Goal: Information Seeking & Learning: Learn about a topic

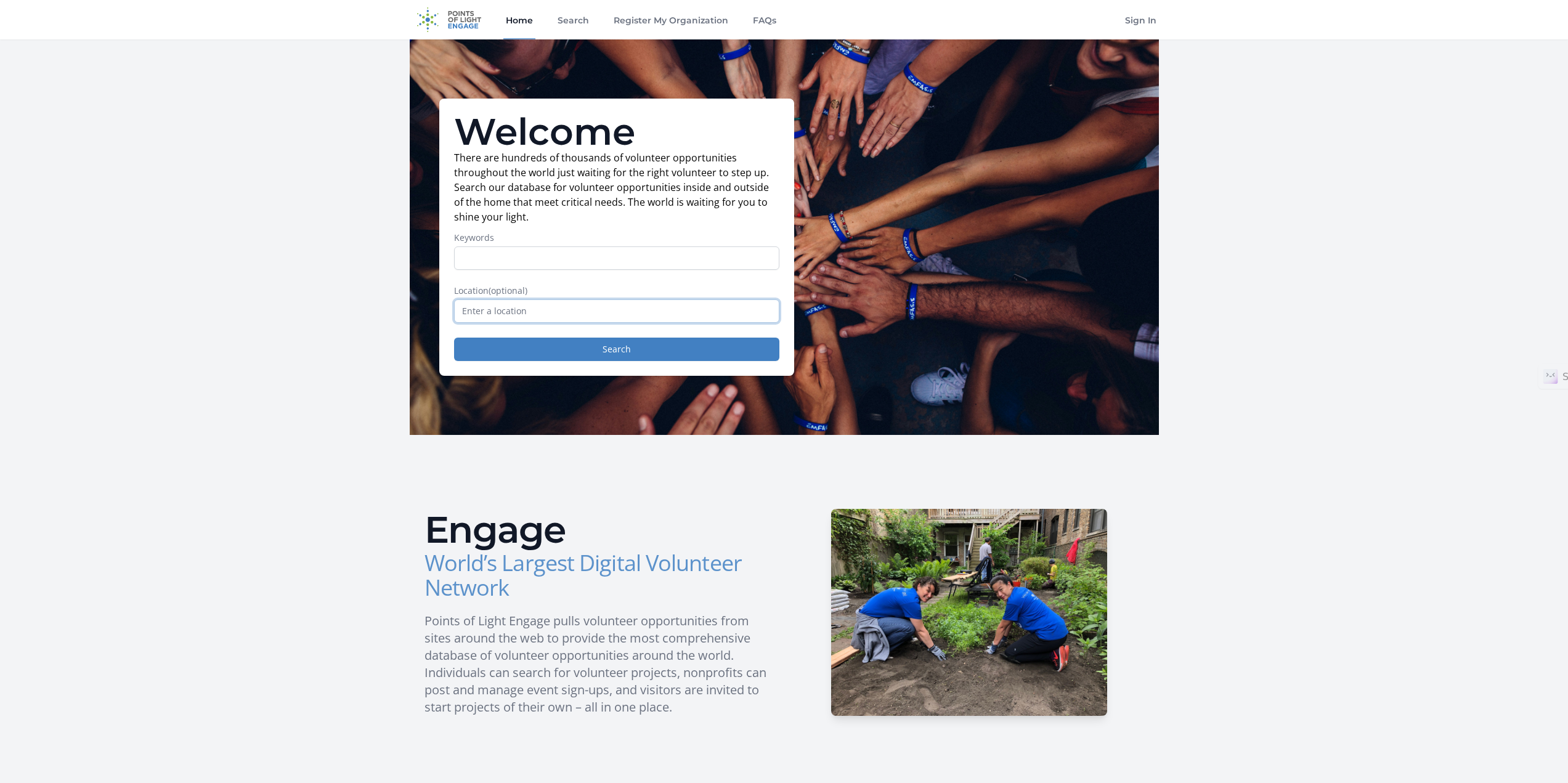
click at [501, 313] on input "text" at bounding box center [616, 312] width 326 height 24
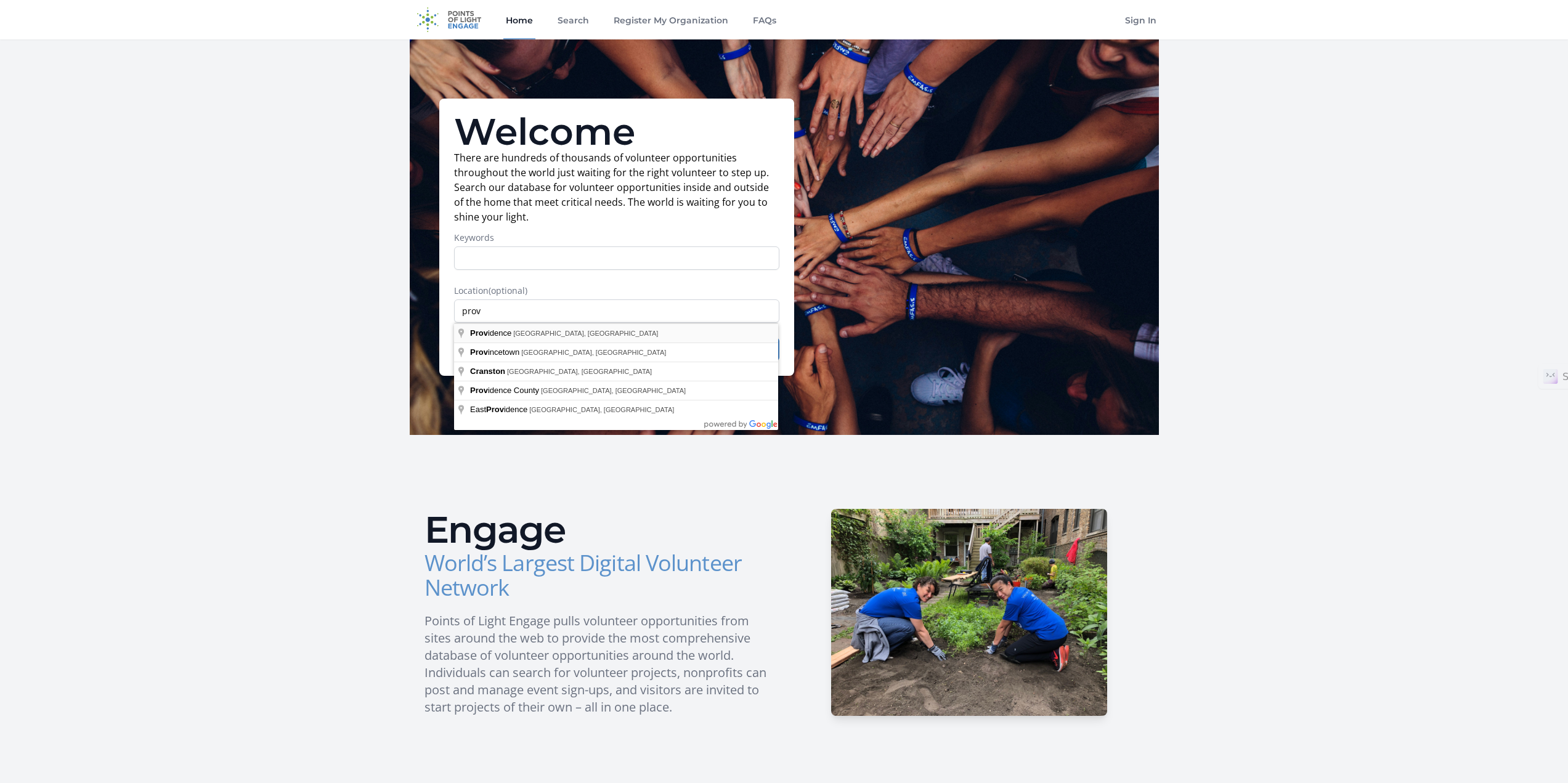
type input "Providence, RI, USA"
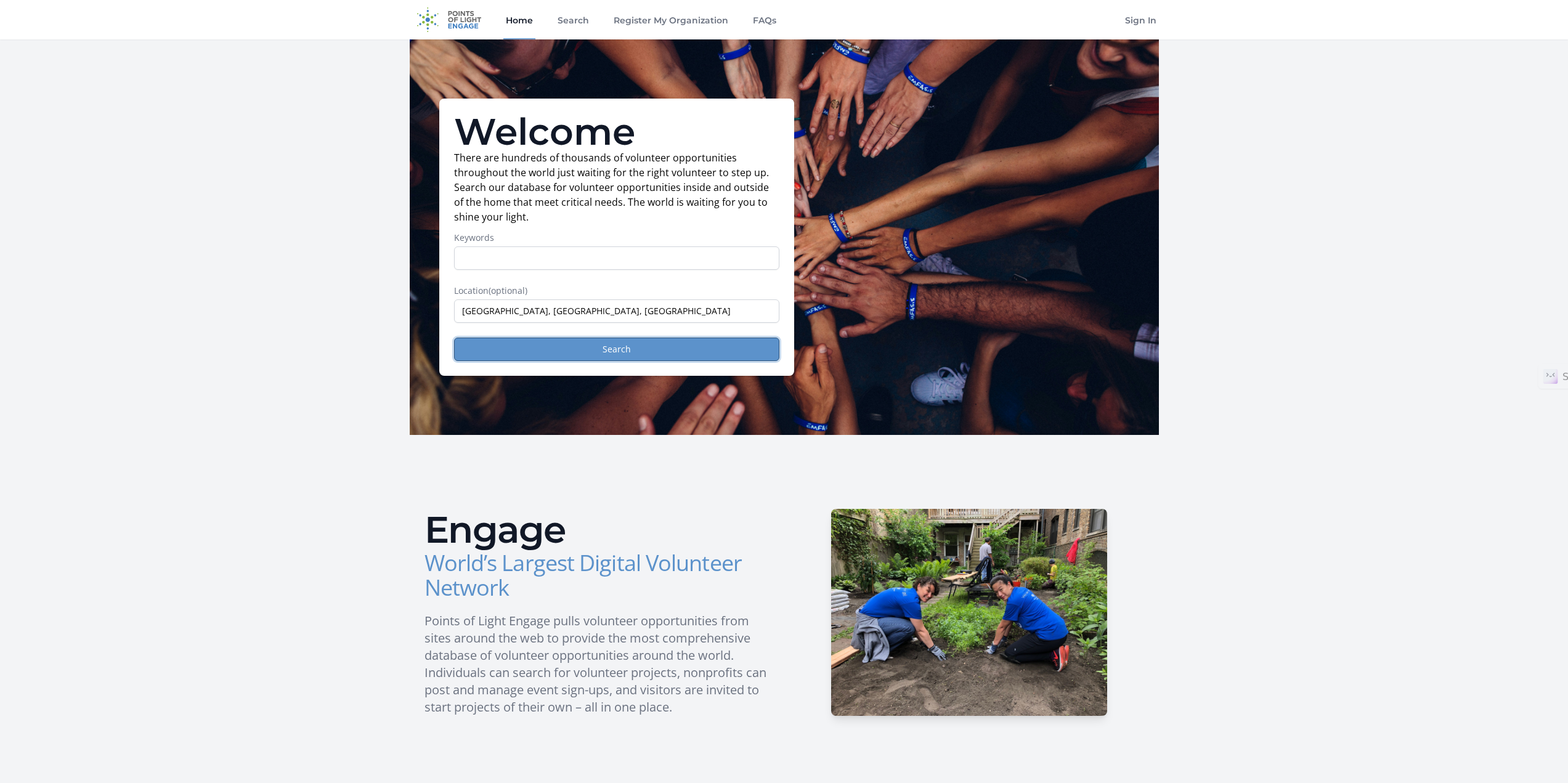
click at [620, 354] on button "Search" at bounding box center [616, 349] width 326 height 24
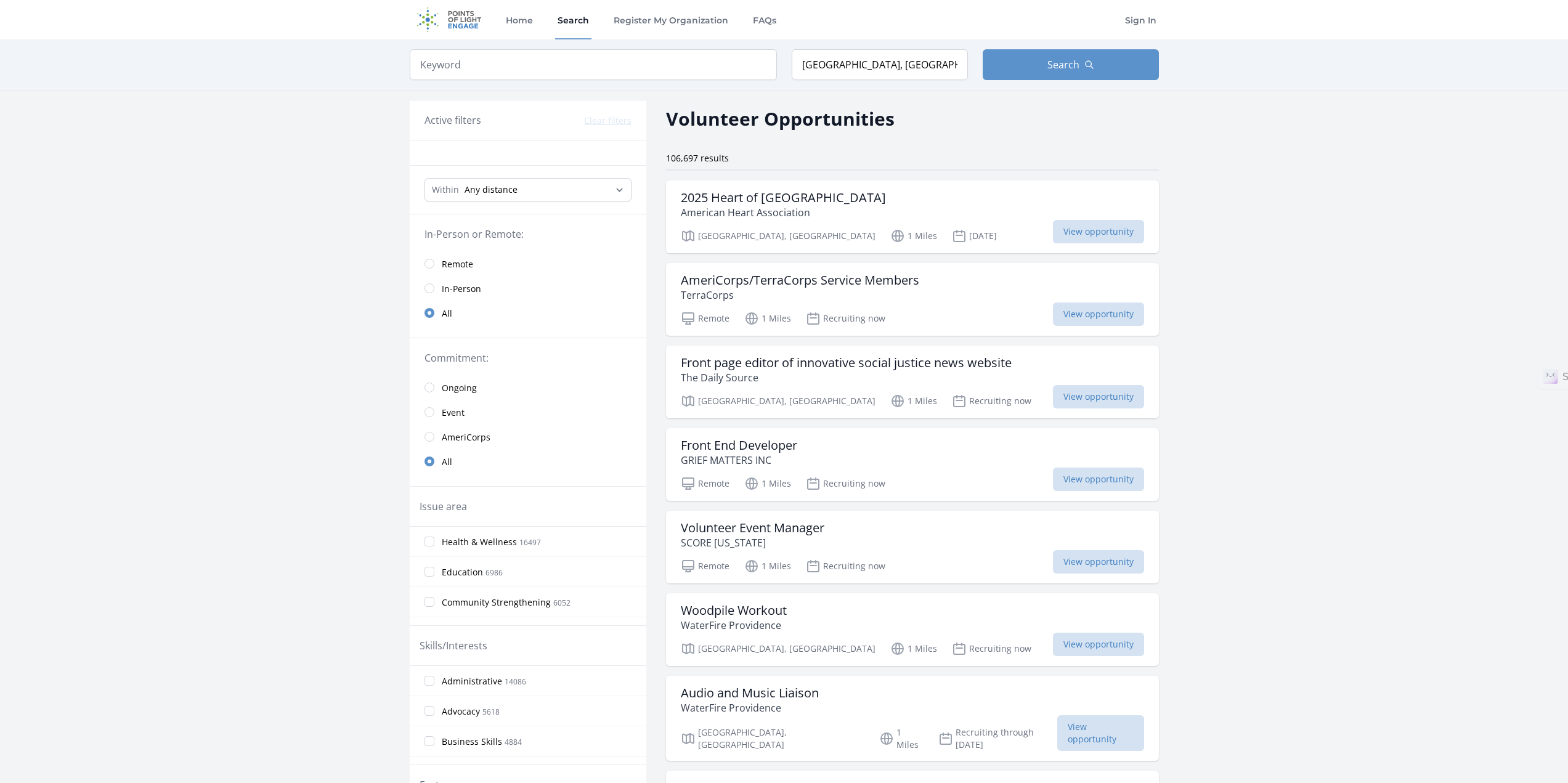
click at [435, 289] on link "In-Person" at bounding box center [528, 288] width 237 height 25
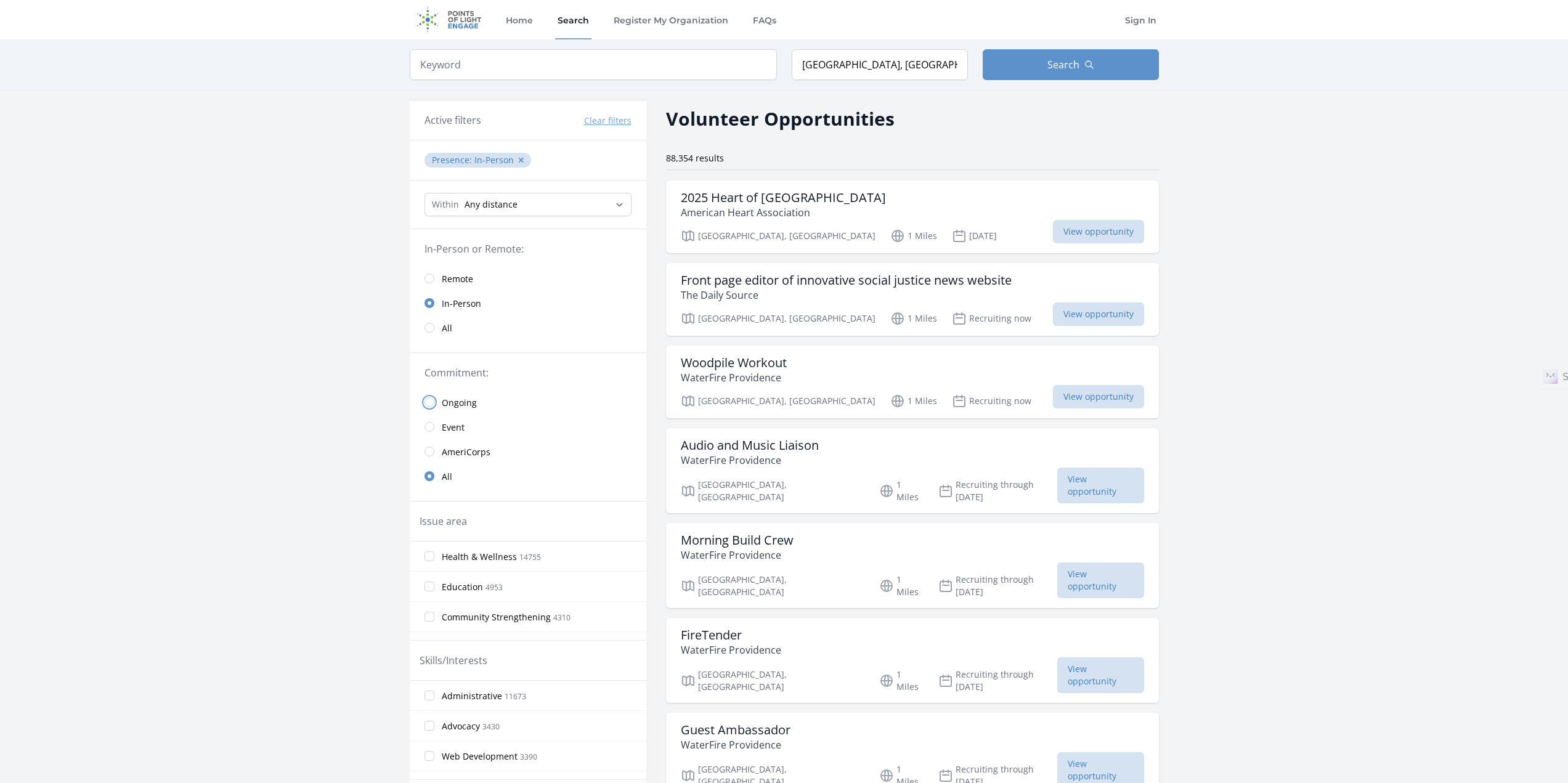
click at [431, 403] on input "radio" at bounding box center [429, 402] width 10 height 10
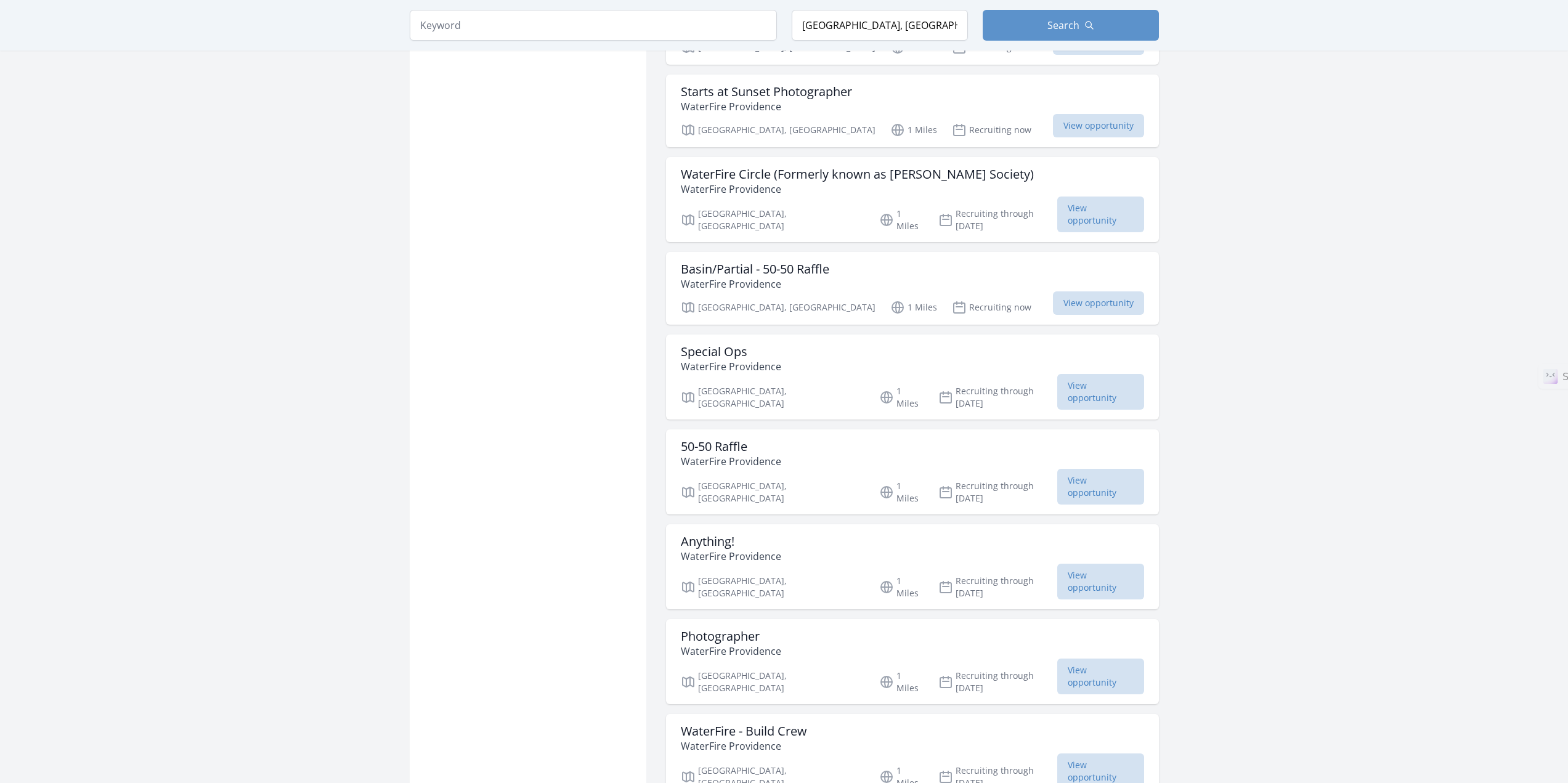
scroll to position [1108, 0]
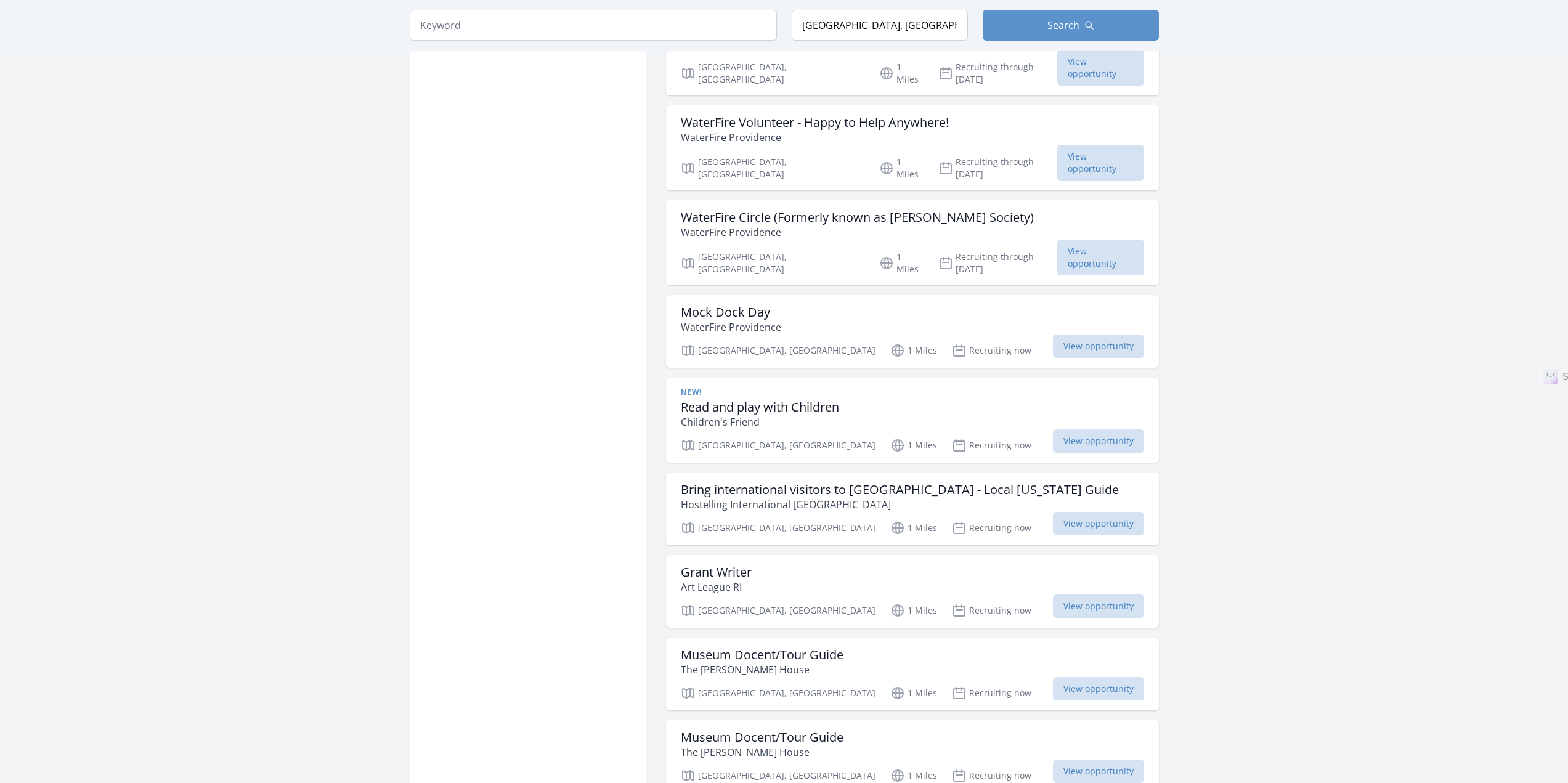
scroll to position [2772, 0]
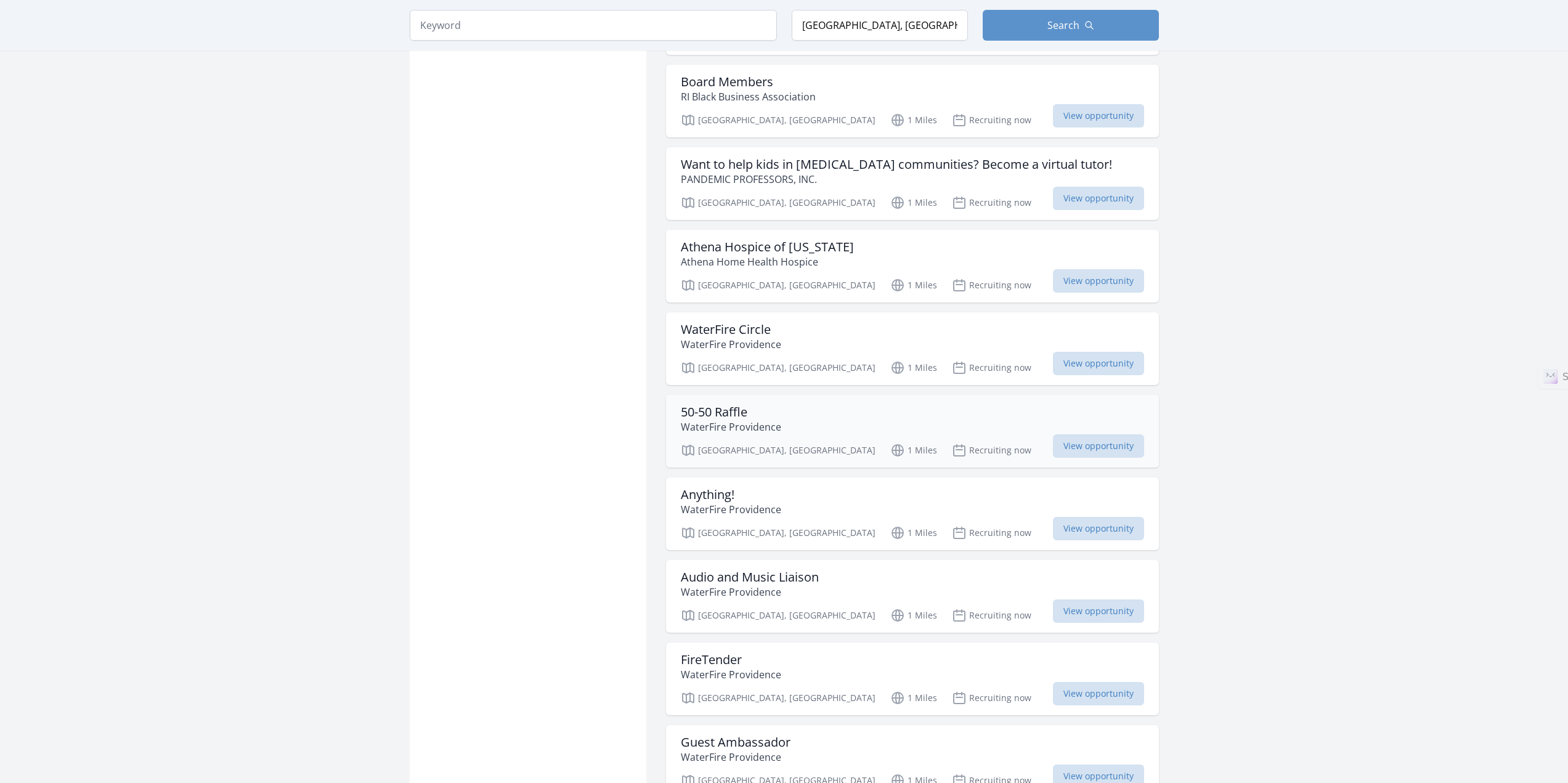
scroll to position [4373, 0]
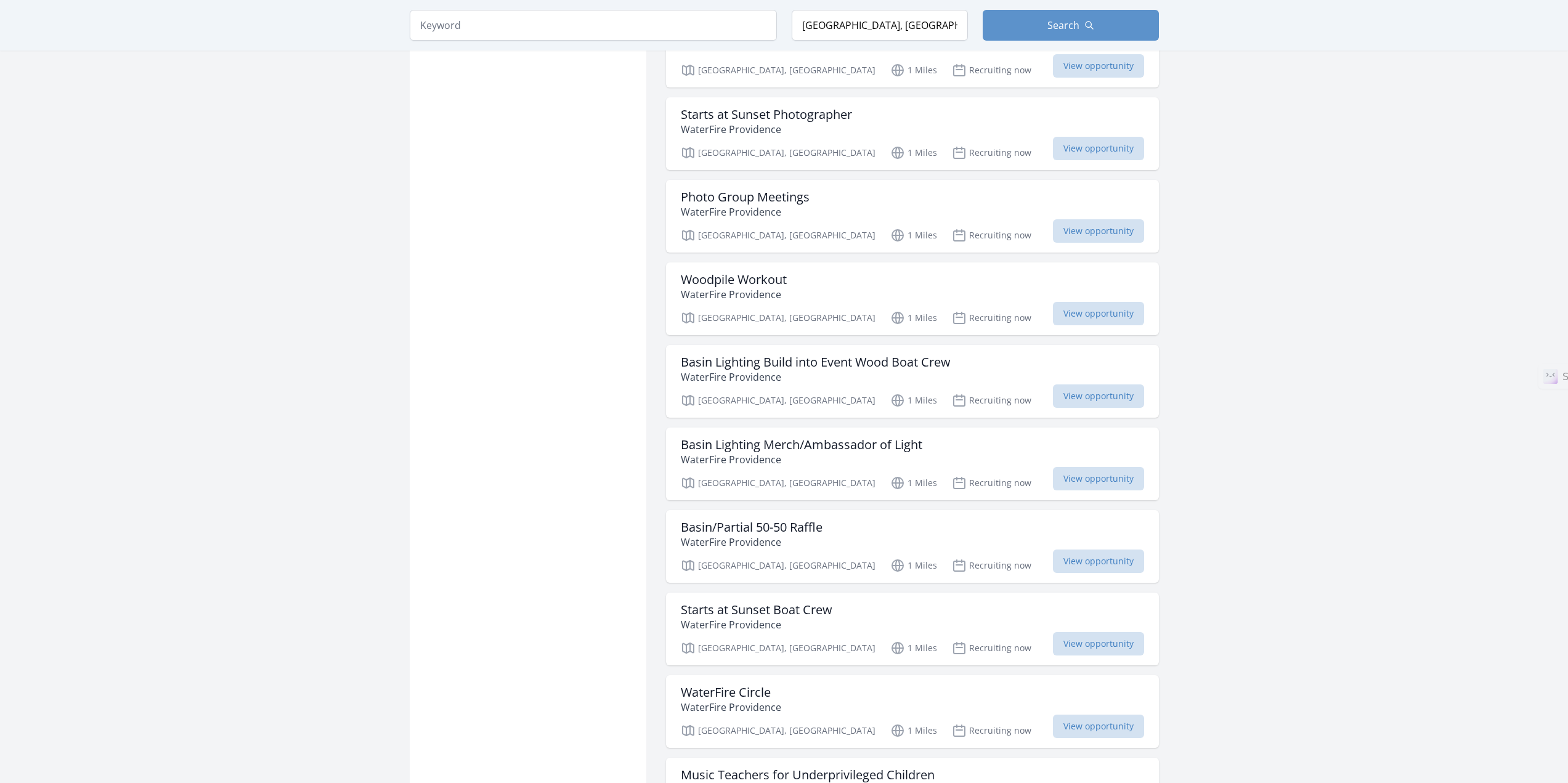
scroll to position [5790, 0]
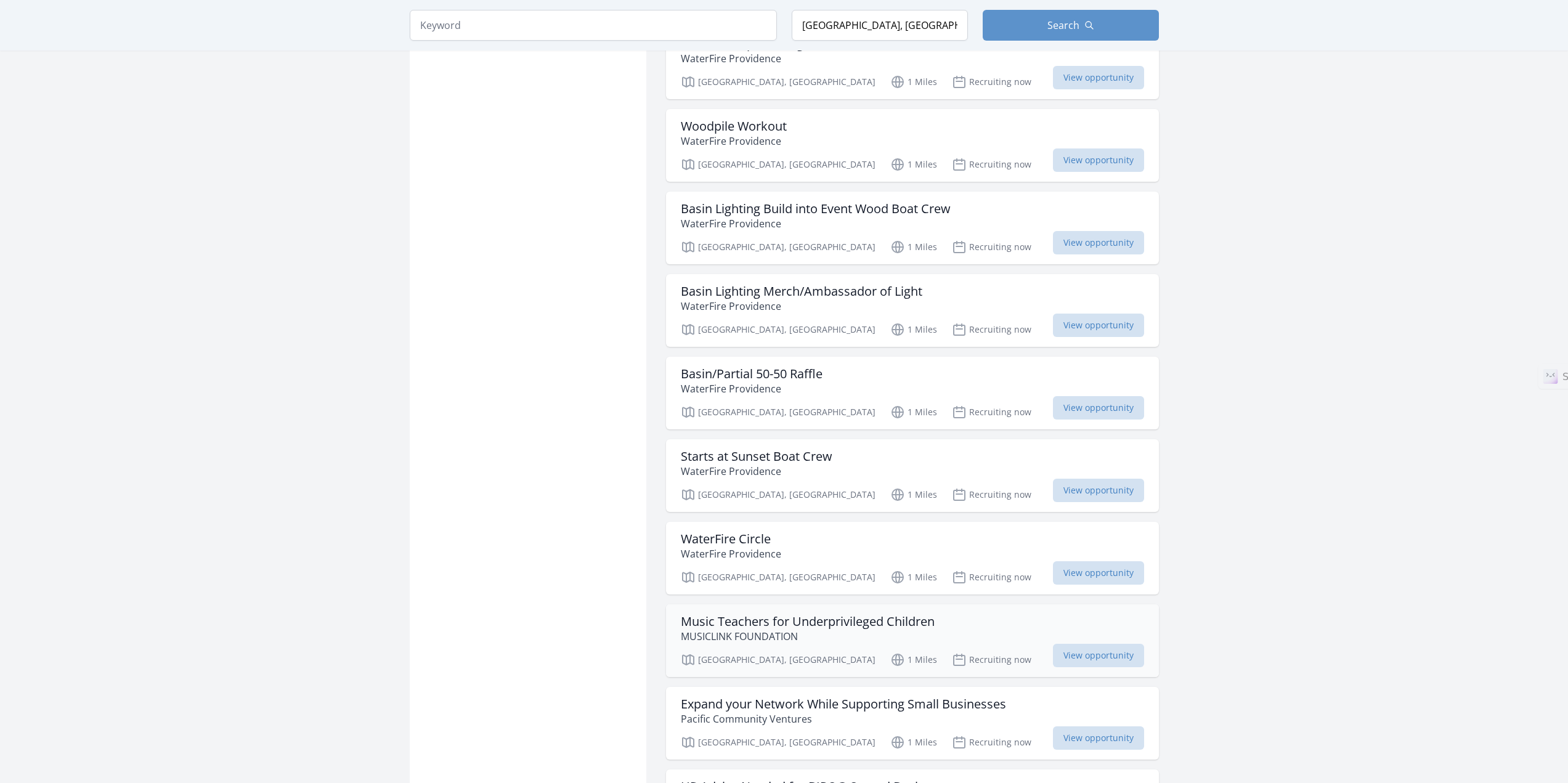
scroll to position [5914, 0]
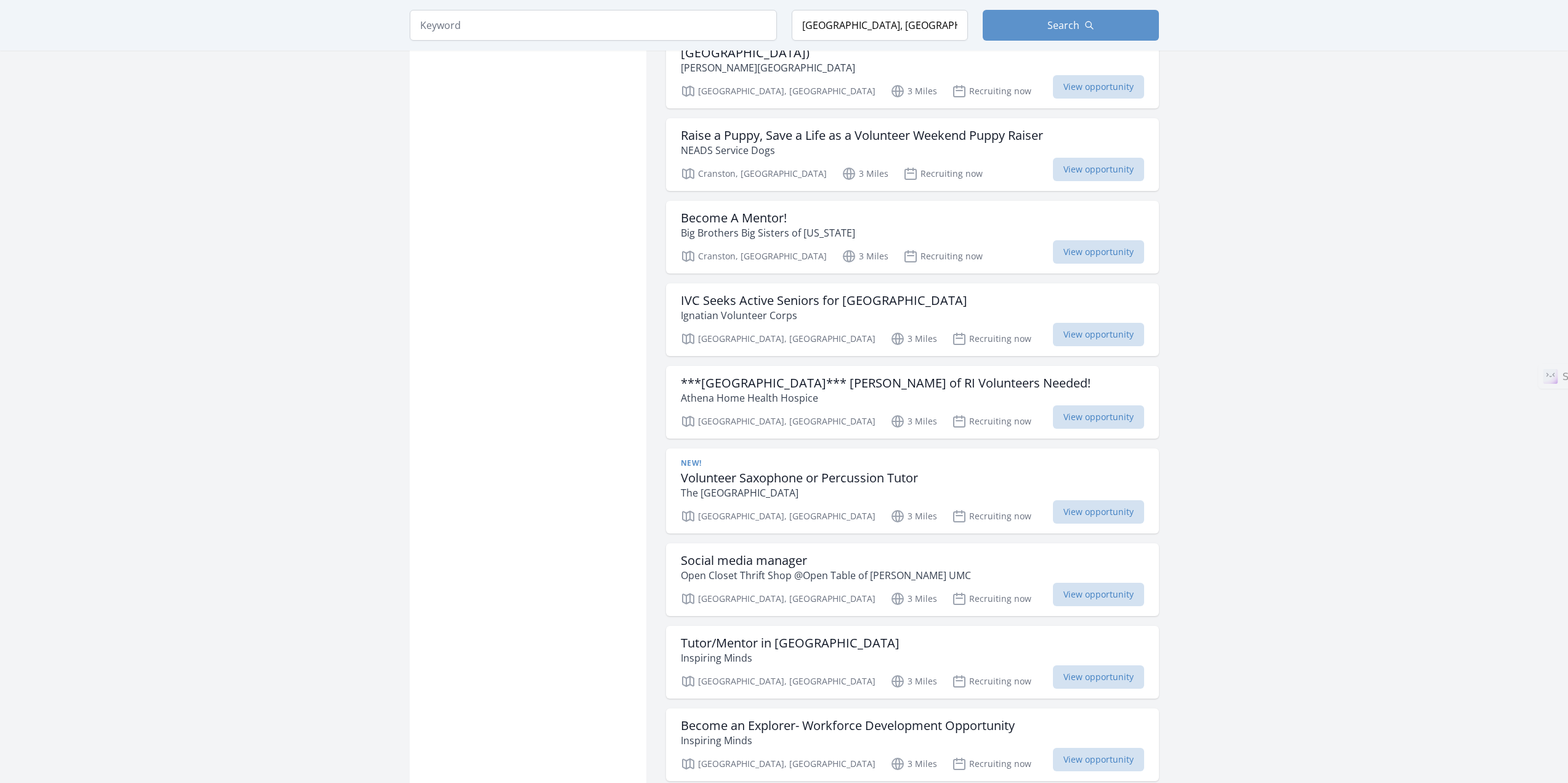
scroll to position [7454, 0]
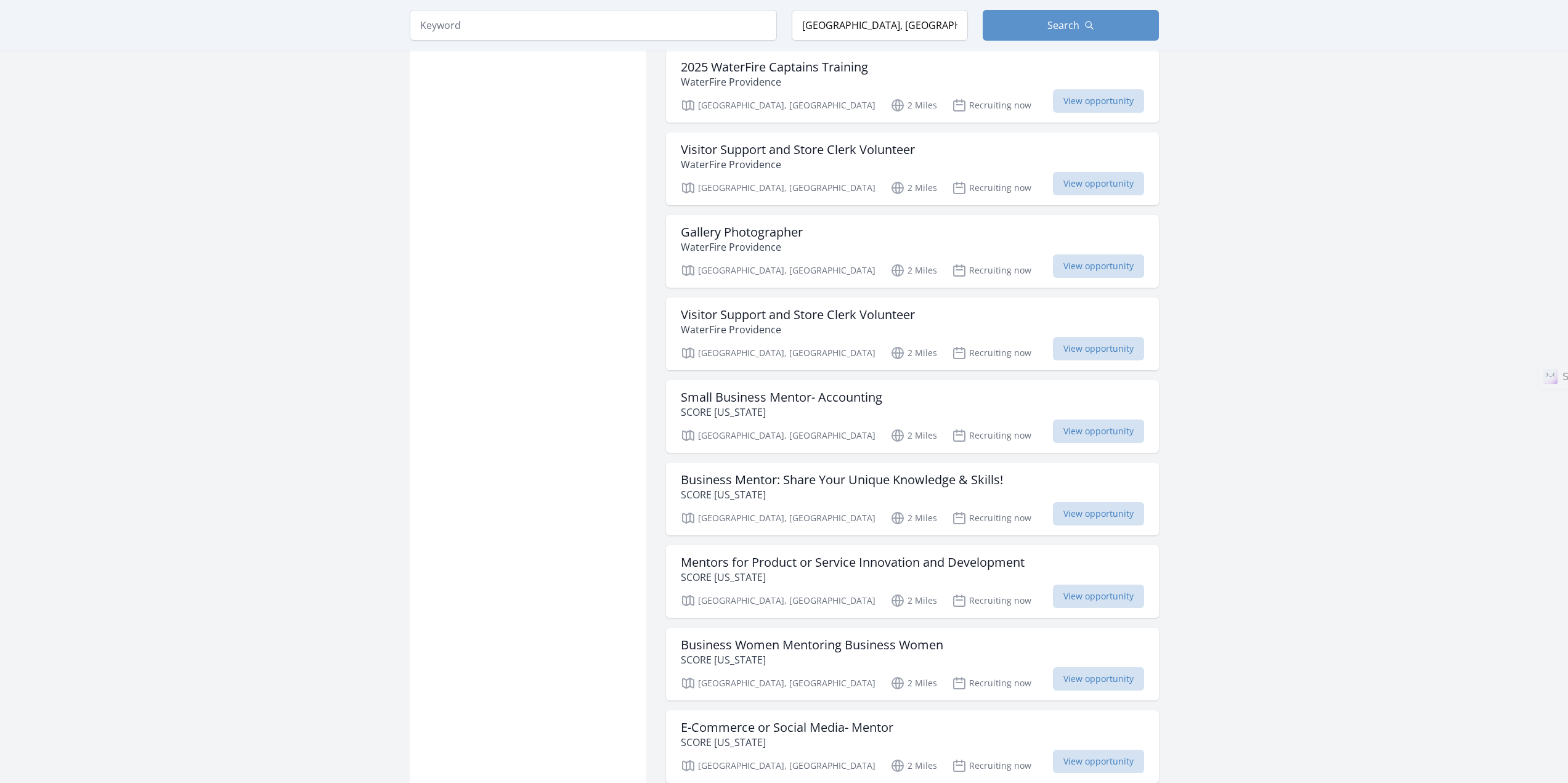
scroll to position [9424, 0]
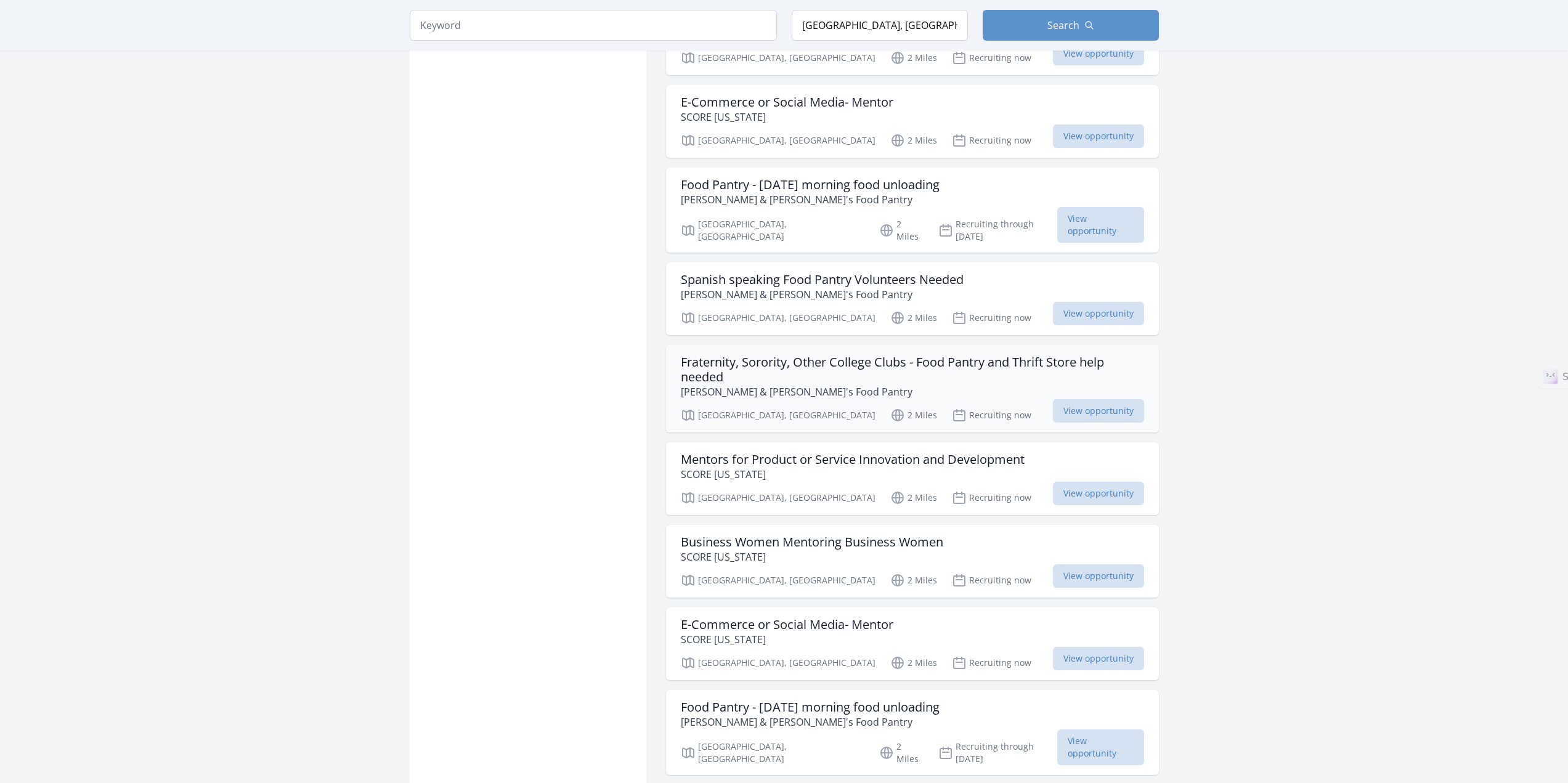
scroll to position [10103, 0]
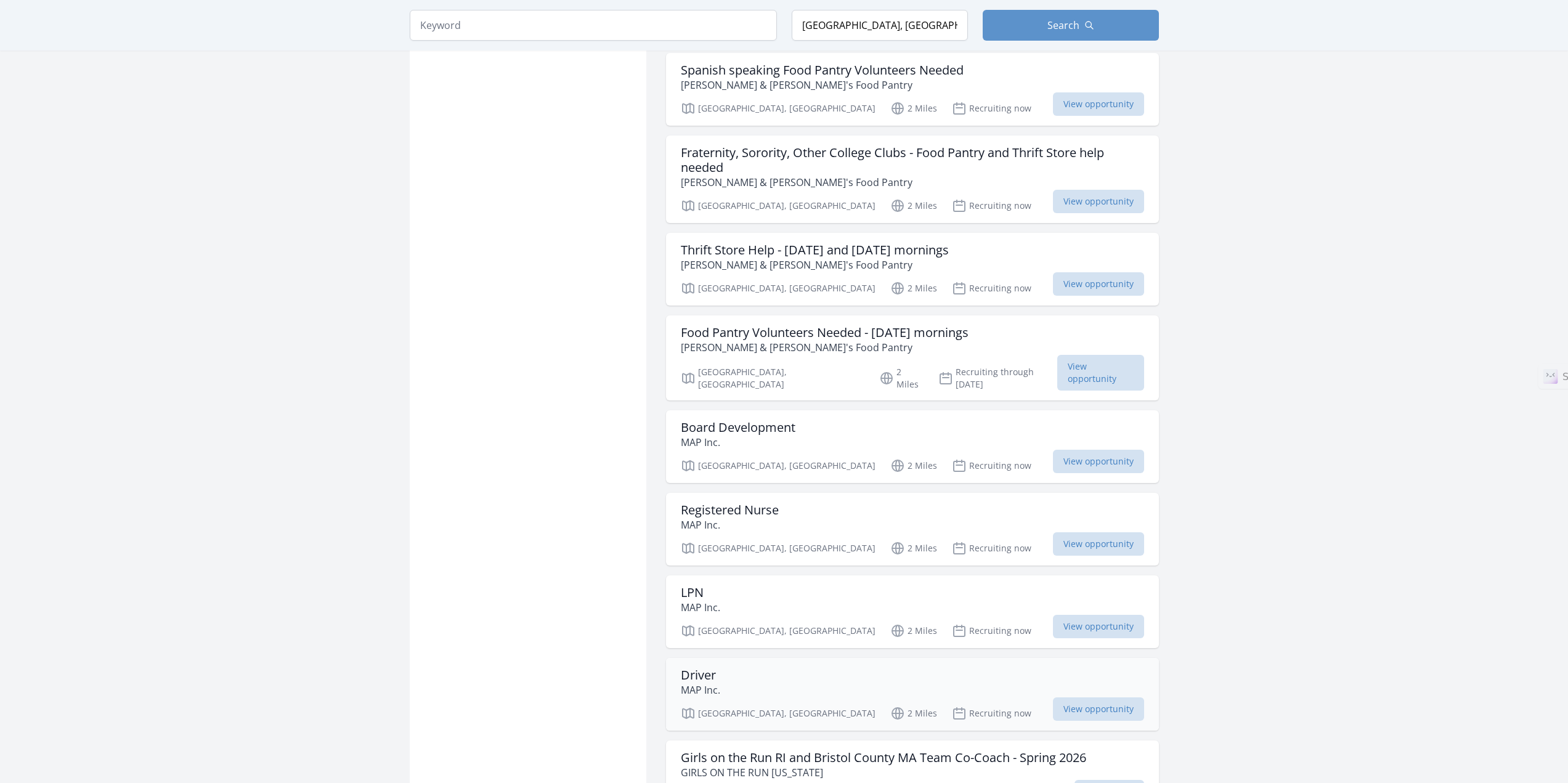
scroll to position [10780, 0]
click at [705, 665] on h3 "Driver" at bounding box center [700, 672] width 39 height 15
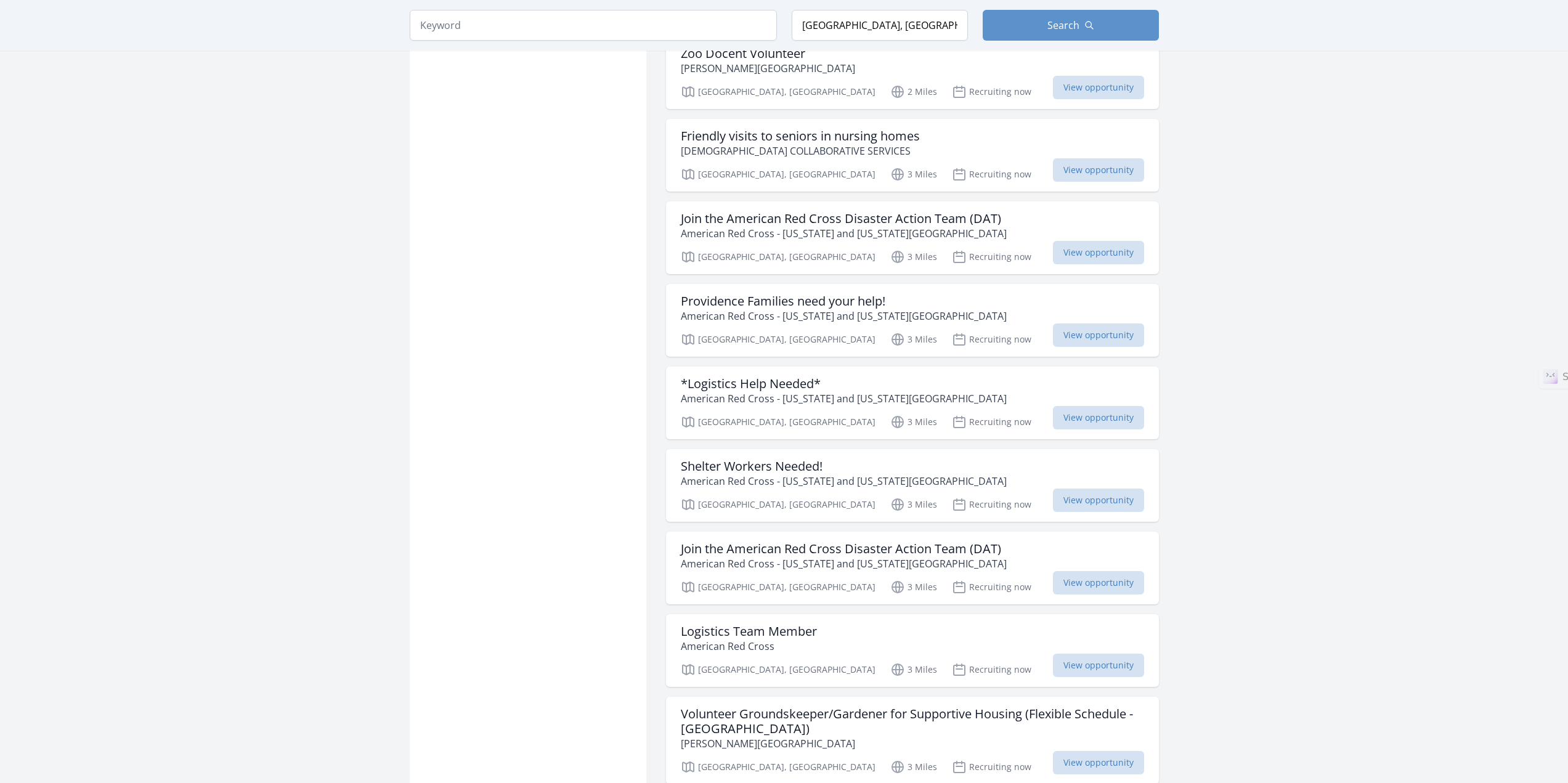
scroll to position [12073, 0]
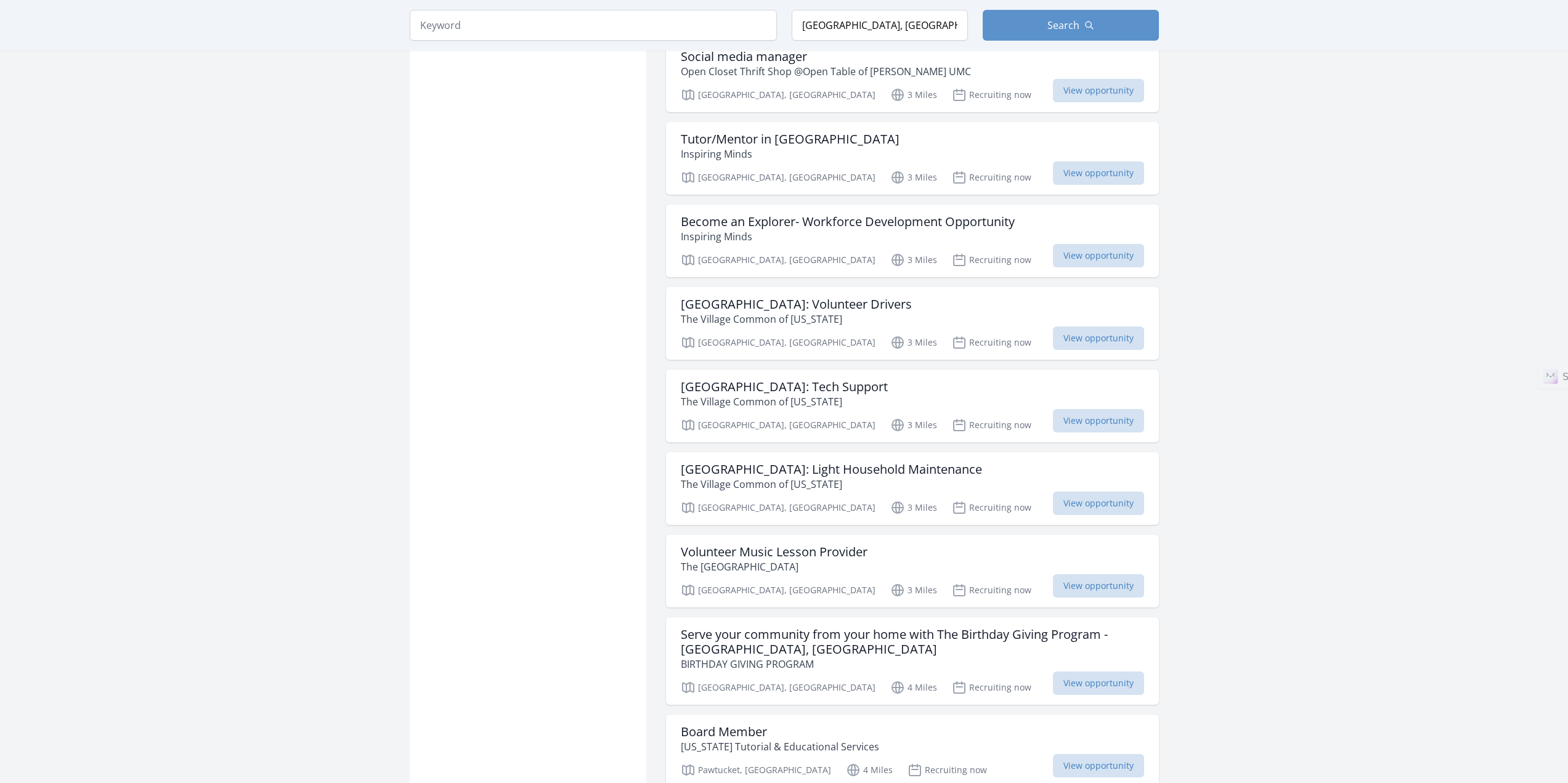
scroll to position [13305, 0]
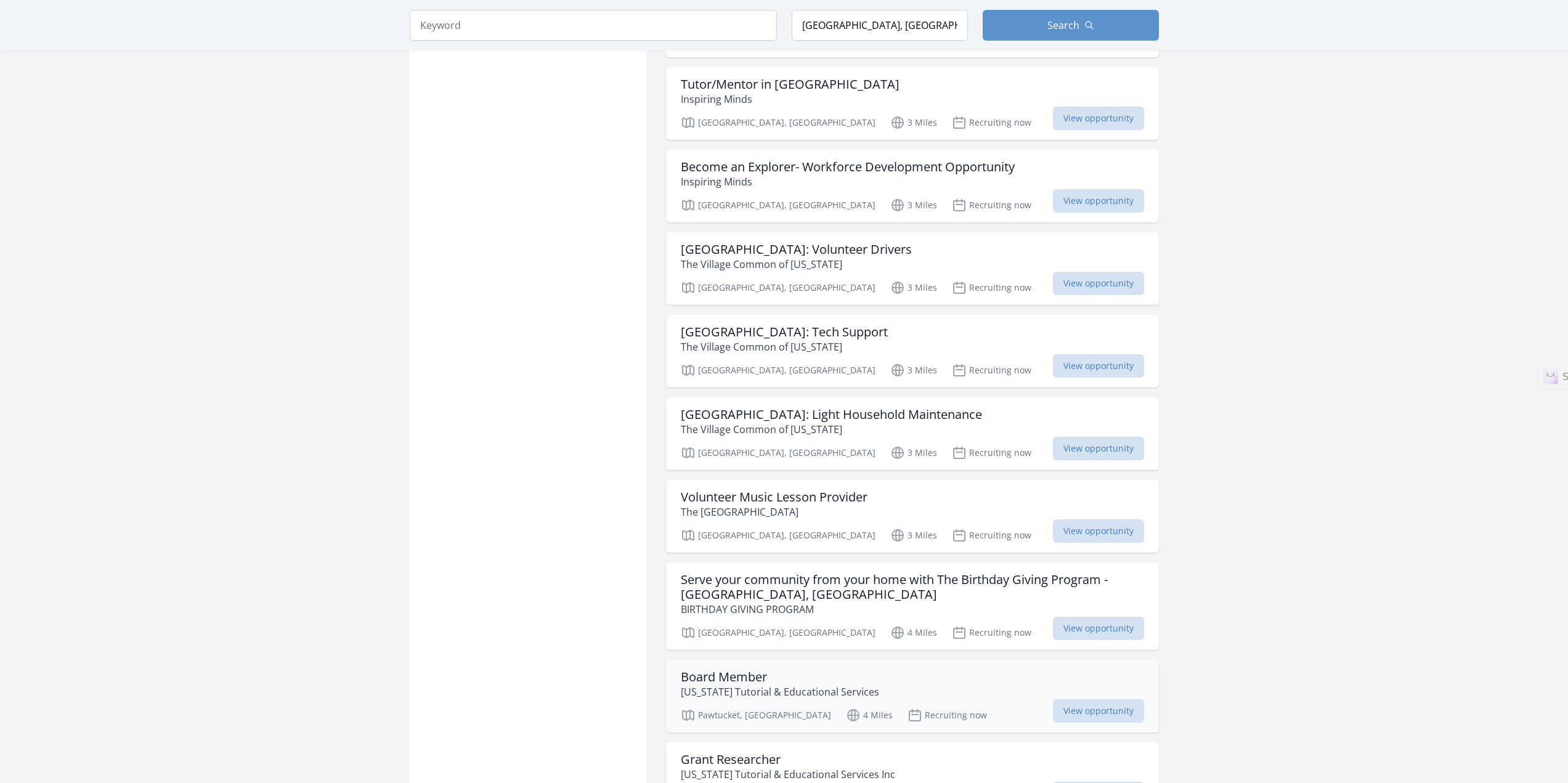
click at [730, 669] on h3 "Board Member" at bounding box center [779, 677] width 198 height 15
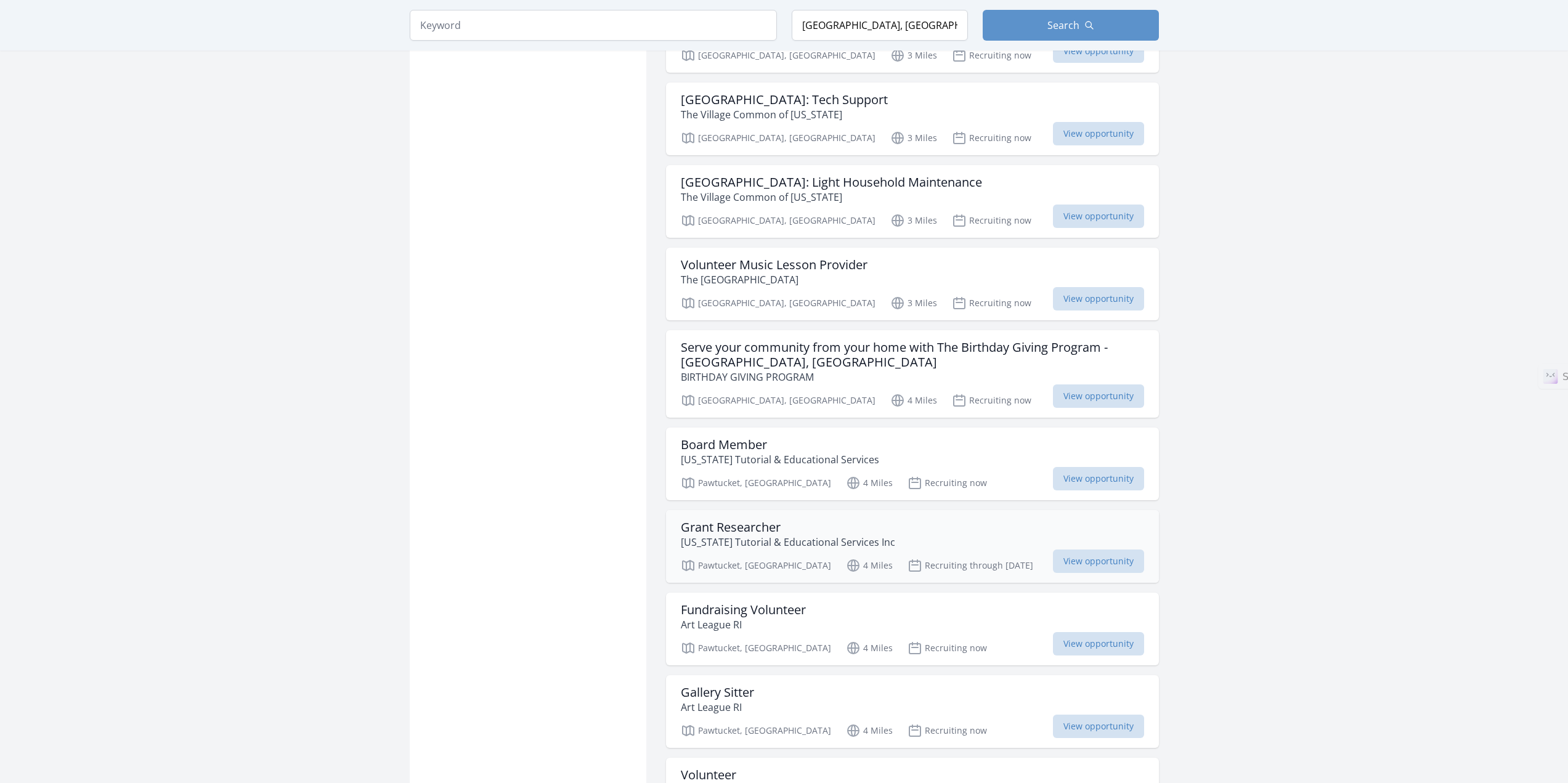
scroll to position [13552, 0]
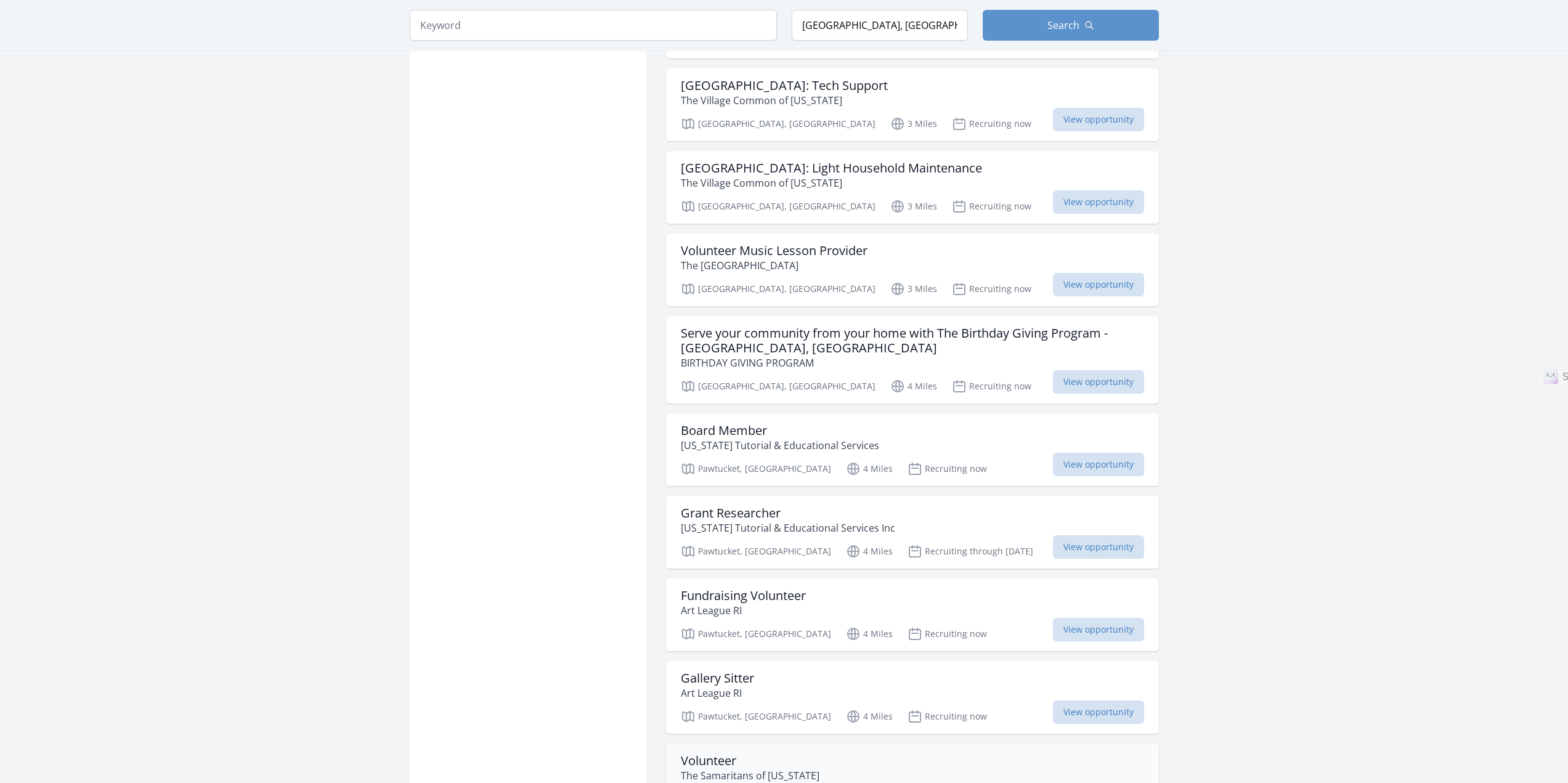
click at [722, 754] on h3 "Volunteer" at bounding box center [749, 761] width 138 height 15
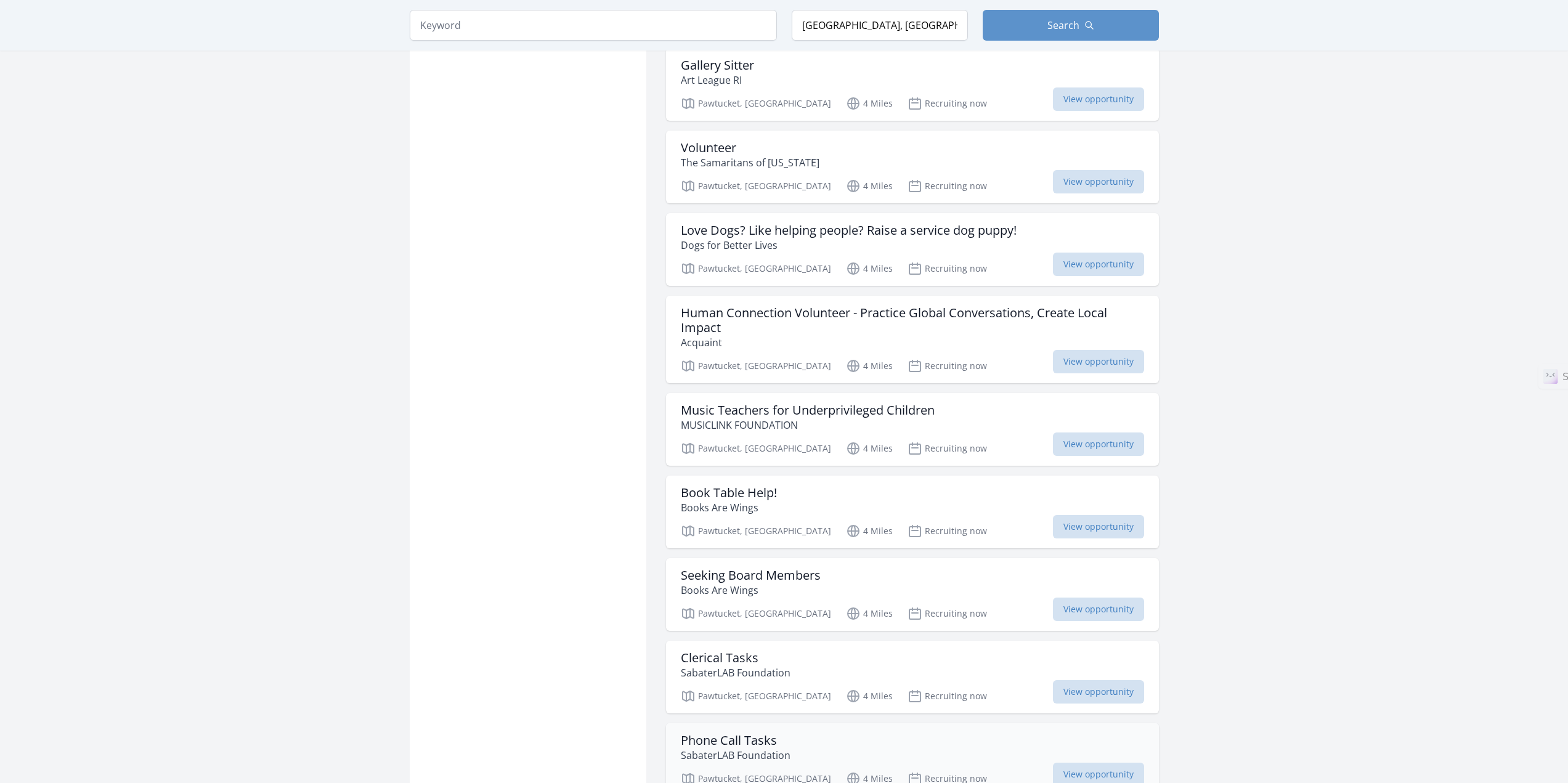
scroll to position [14168, 0]
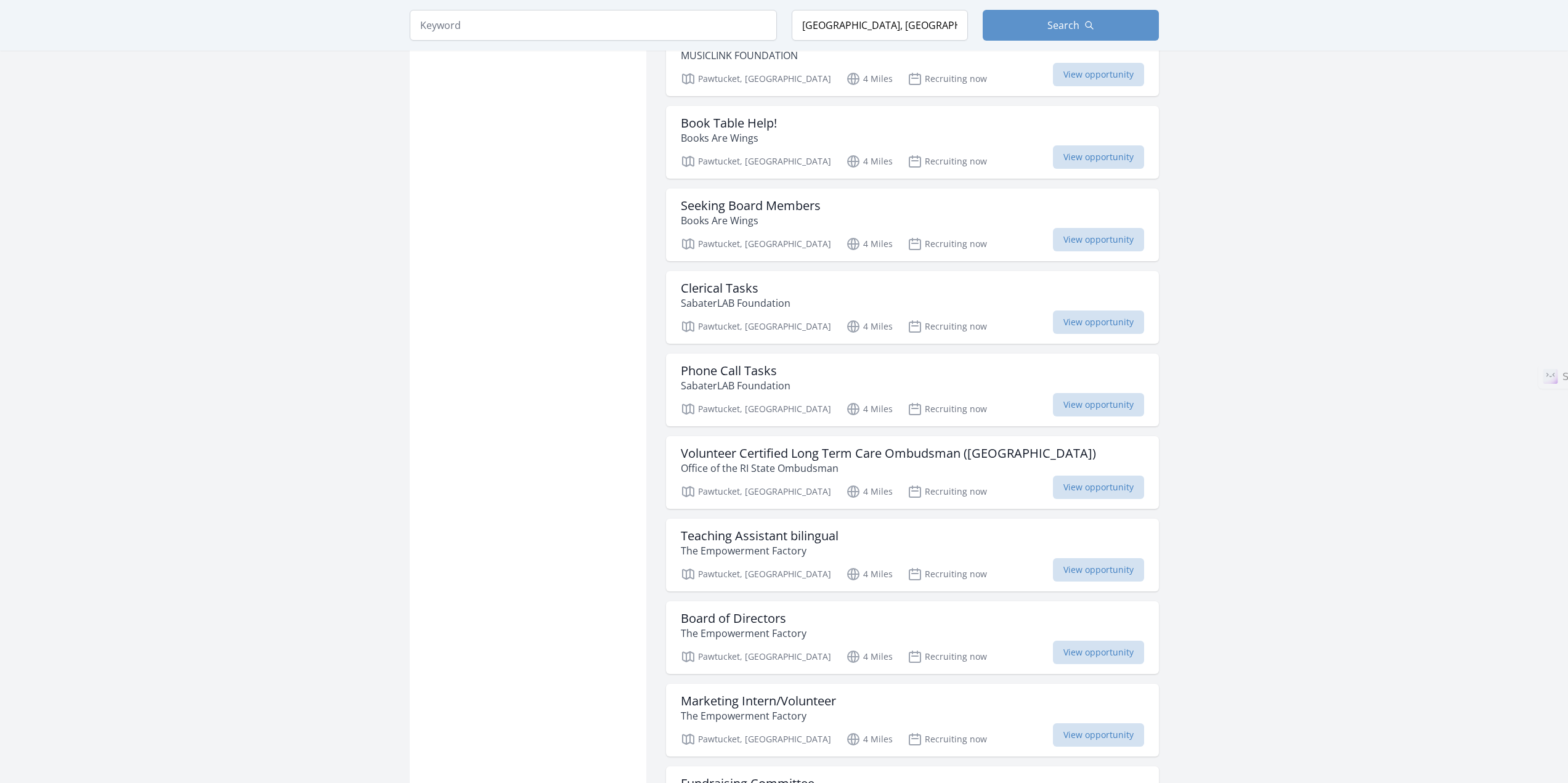
scroll to position [14538, 0]
click at [726, 608] on h3 "Board of Directors" at bounding box center [743, 615] width 126 height 15
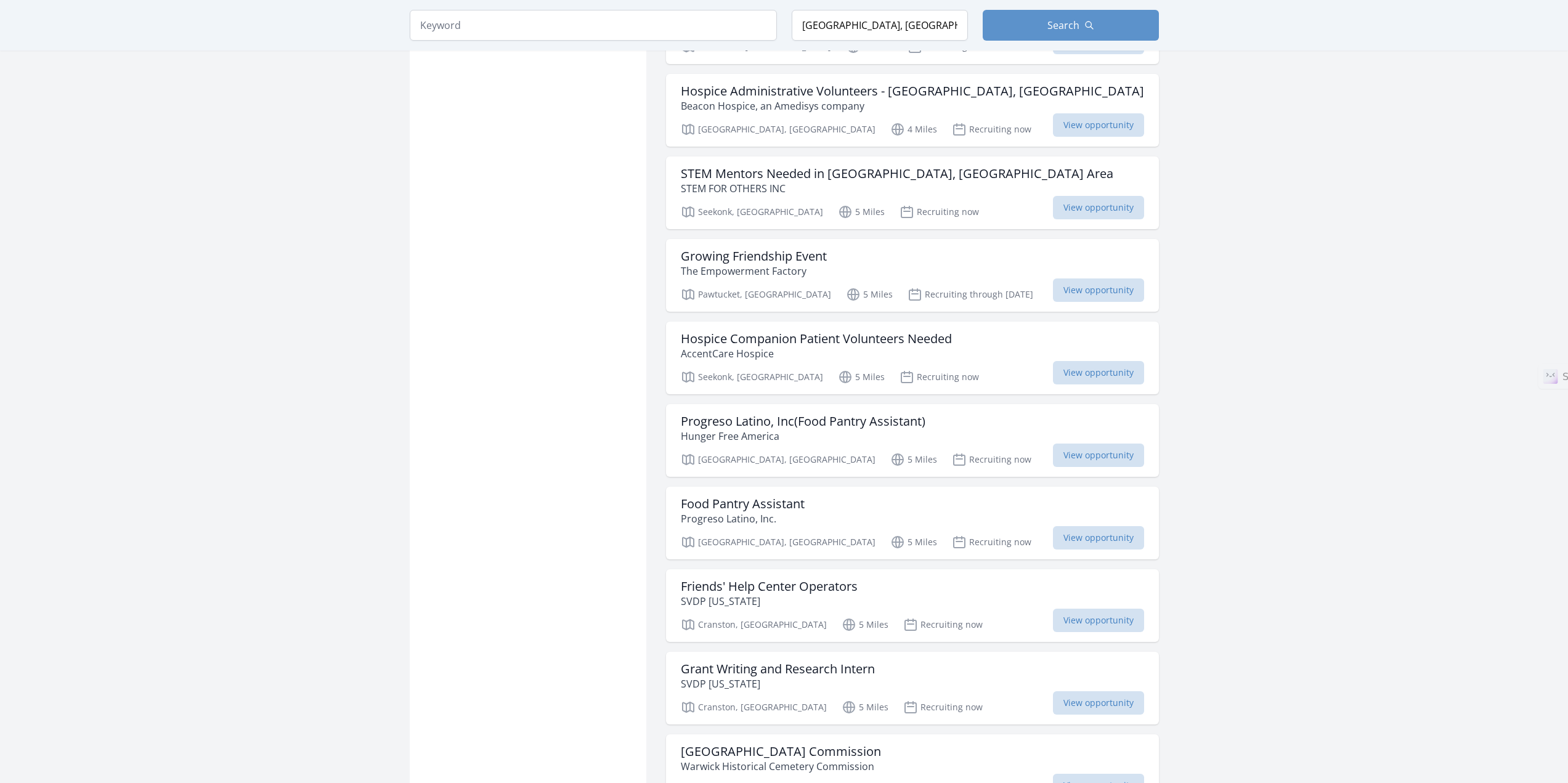
scroll to position [16140, 0]
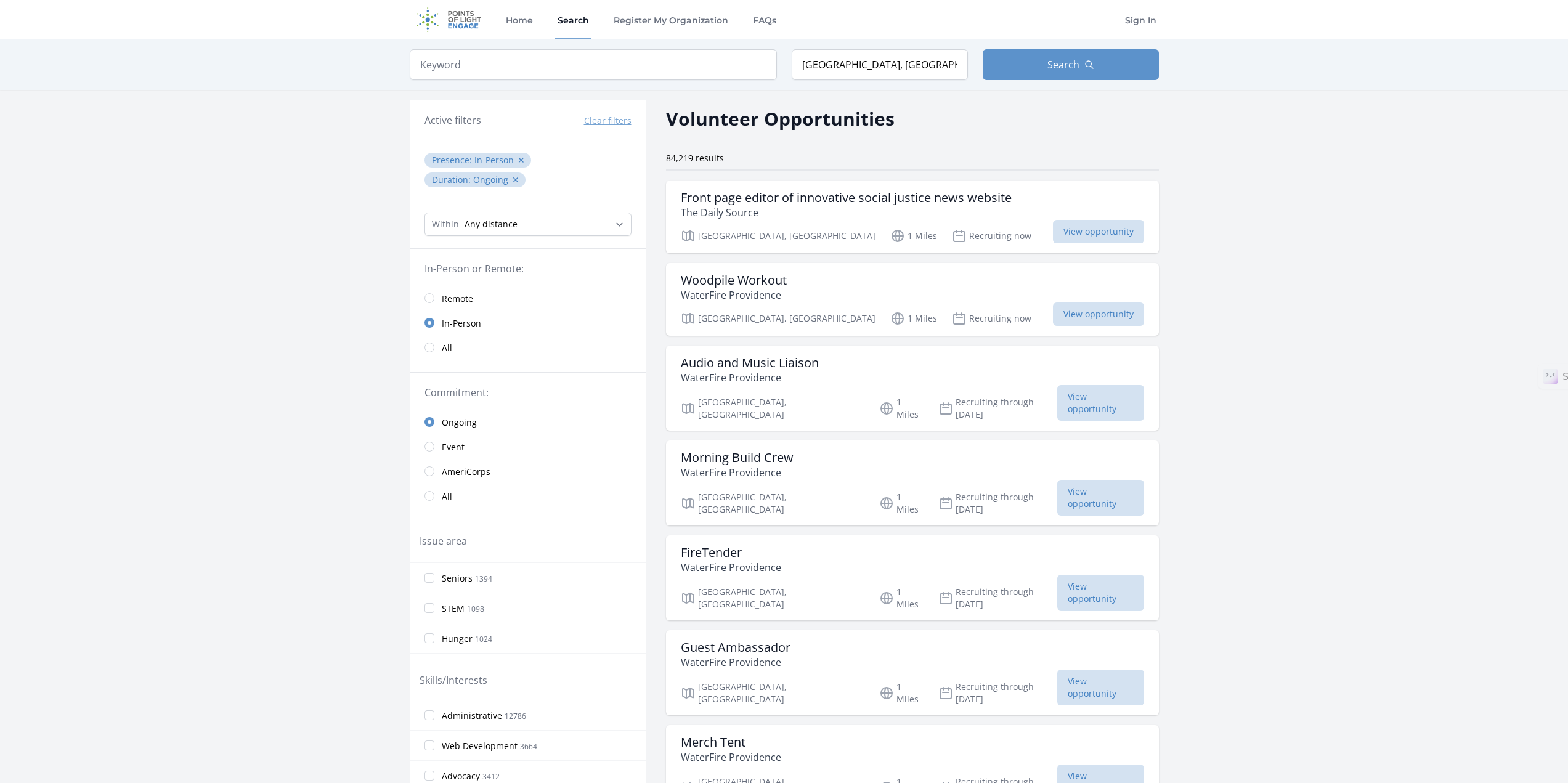
scroll to position [269, 0]
click at [434, 609] on input "Hunger 1024" at bounding box center [429, 609] width 10 height 10
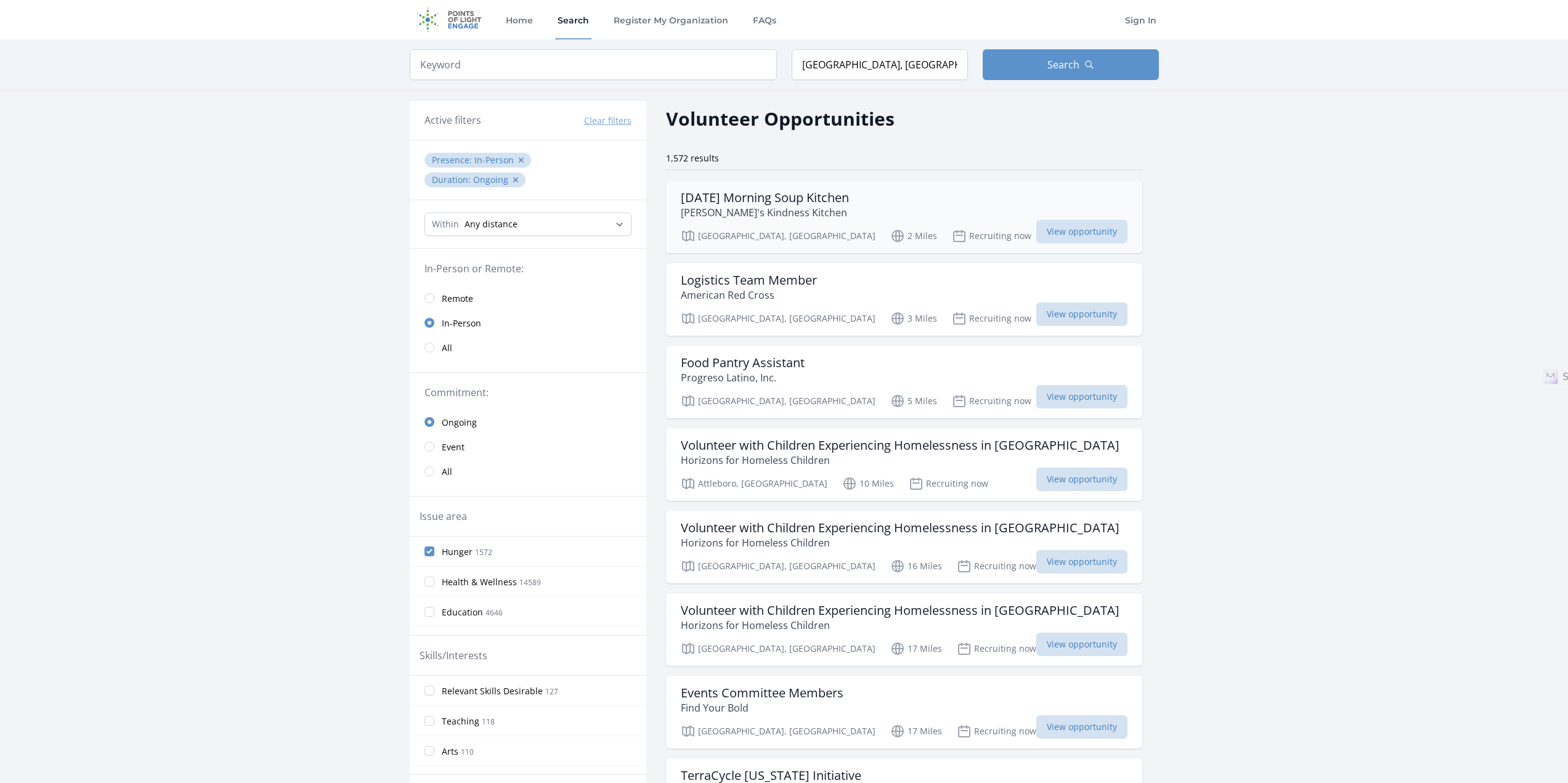
click at [771, 198] on h3 "[DATE] Morning Soup Kitchen" at bounding box center [764, 198] width 168 height 15
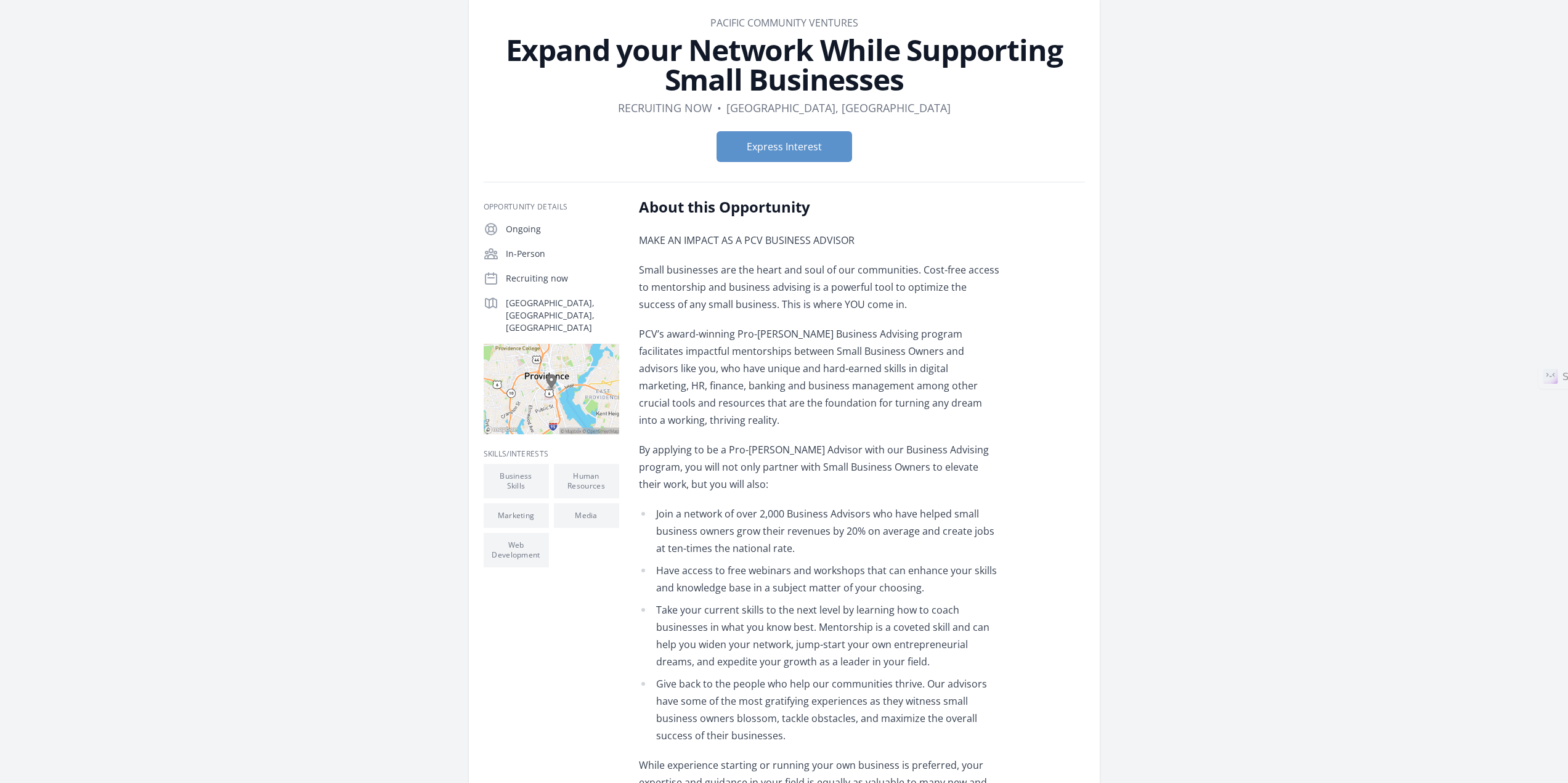
scroll to position [61, 0]
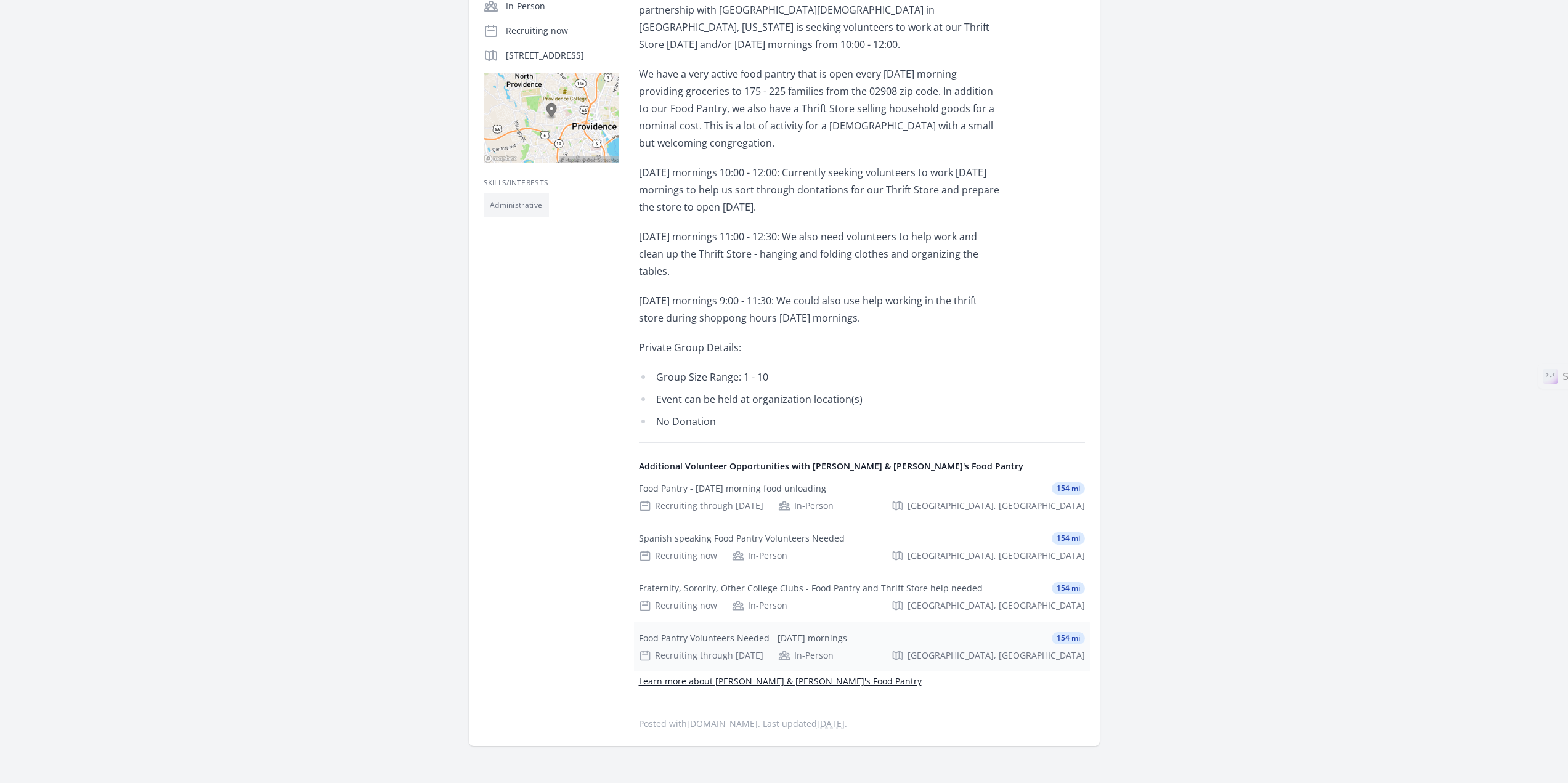
scroll to position [308, 0]
click at [791, 673] on link "Learn more about Pete & Andy's Food Pantry" at bounding box center [780, 678] width 282 height 12
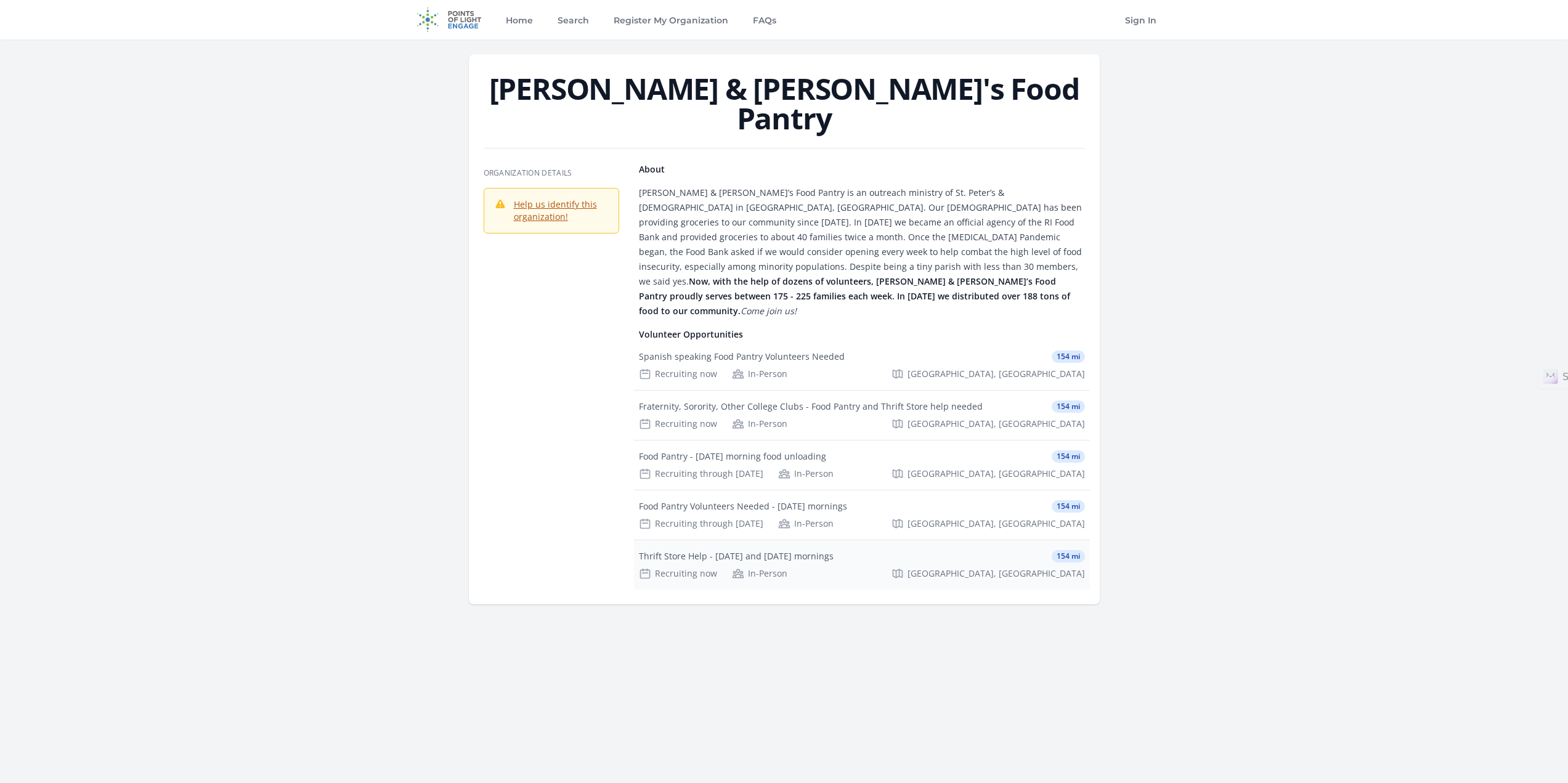
click at [816, 550] on div "Thrift Store Help - [DATE] and [DATE] mornings" at bounding box center [736, 556] width 194 height 12
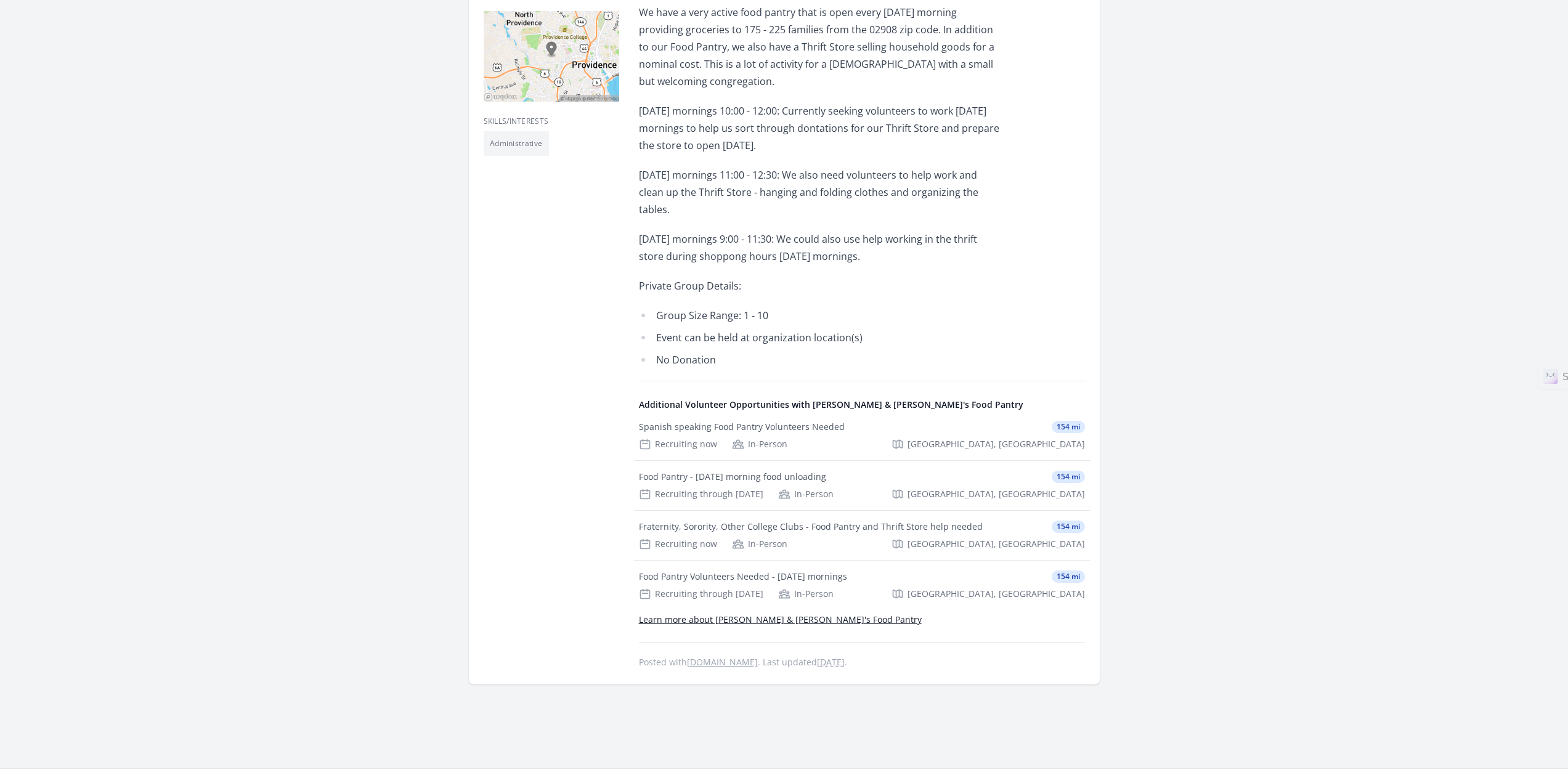
scroll to position [369, 0]
click at [1073, 568] on span "154 mi" at bounding box center [1068, 574] width 33 height 12
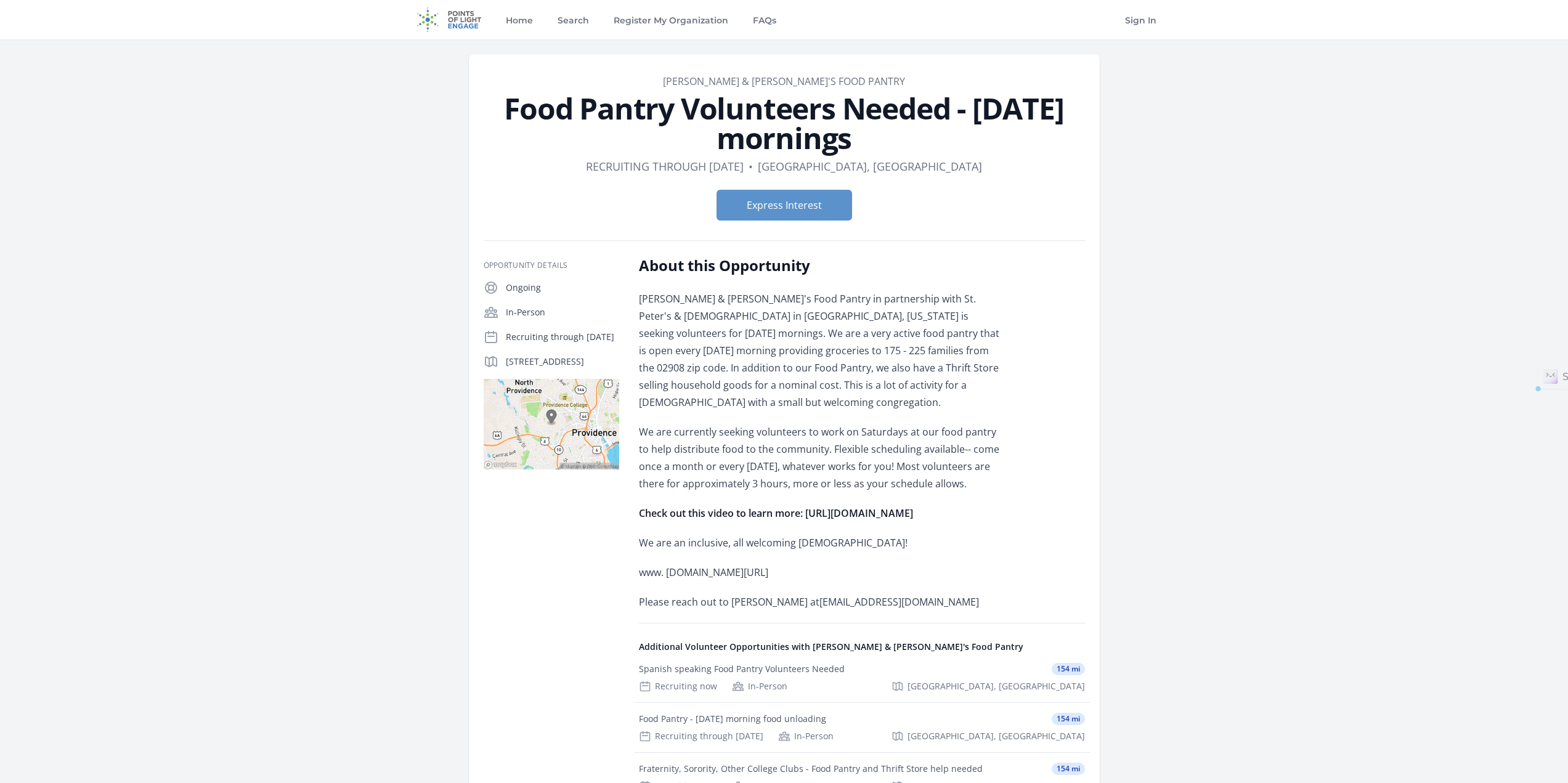
drag, startPoint x: 808, startPoint y: 513, endPoint x: 814, endPoint y: 525, distance: 13.4
click at [814, 522] on p "Check out this video to learn more: [URL][DOMAIN_NAME]" at bounding box center [819, 513] width 360 height 17
copy strong "[URL][DOMAIN_NAME]"
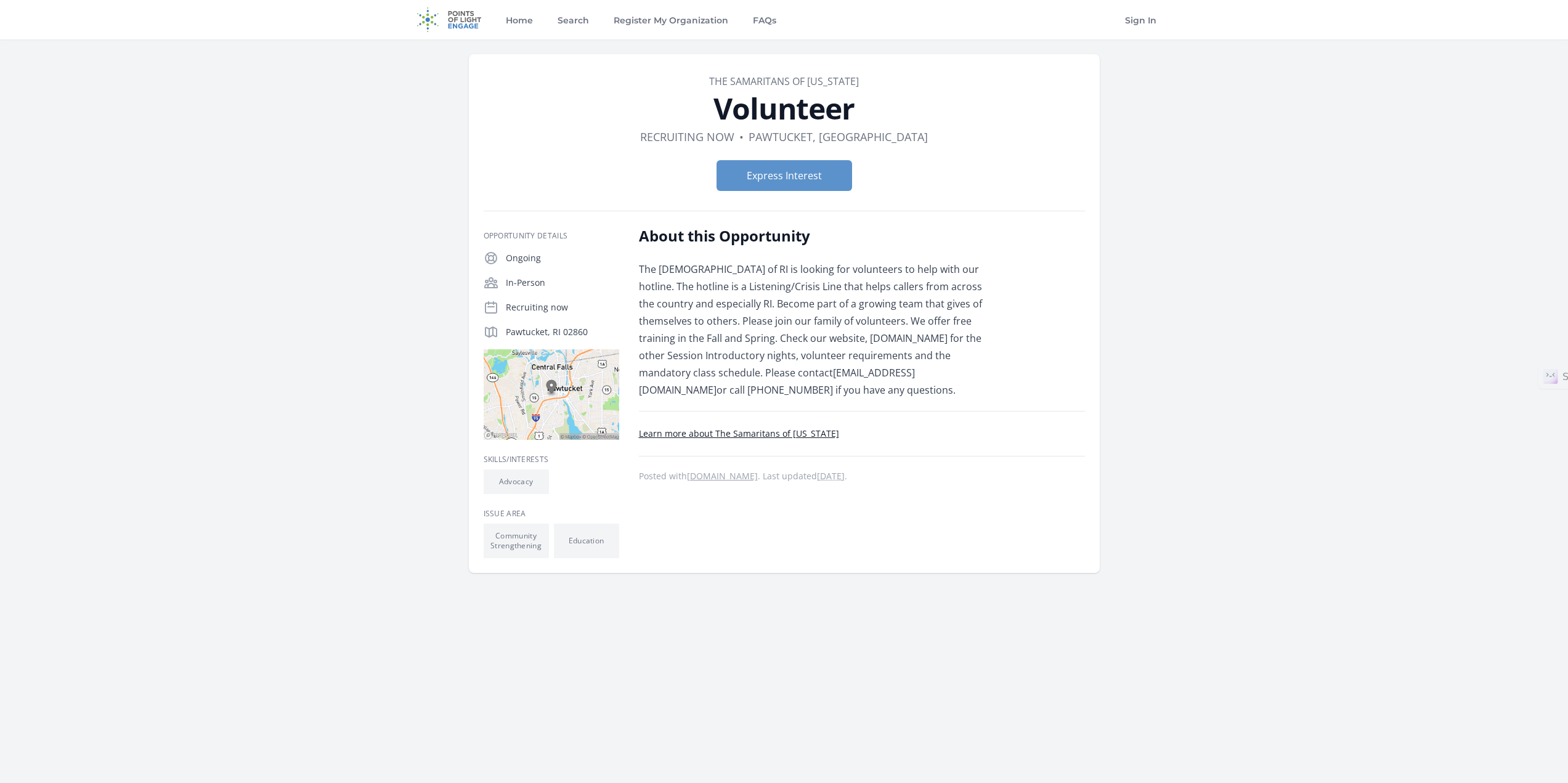
click at [750, 439] on p "Learn more about The Samaritans of Rhode Island" at bounding box center [862, 434] width 446 height 15
click at [786, 432] on link "Learn more about The Samaritans of Rhode Island" at bounding box center [739, 433] width 200 height 12
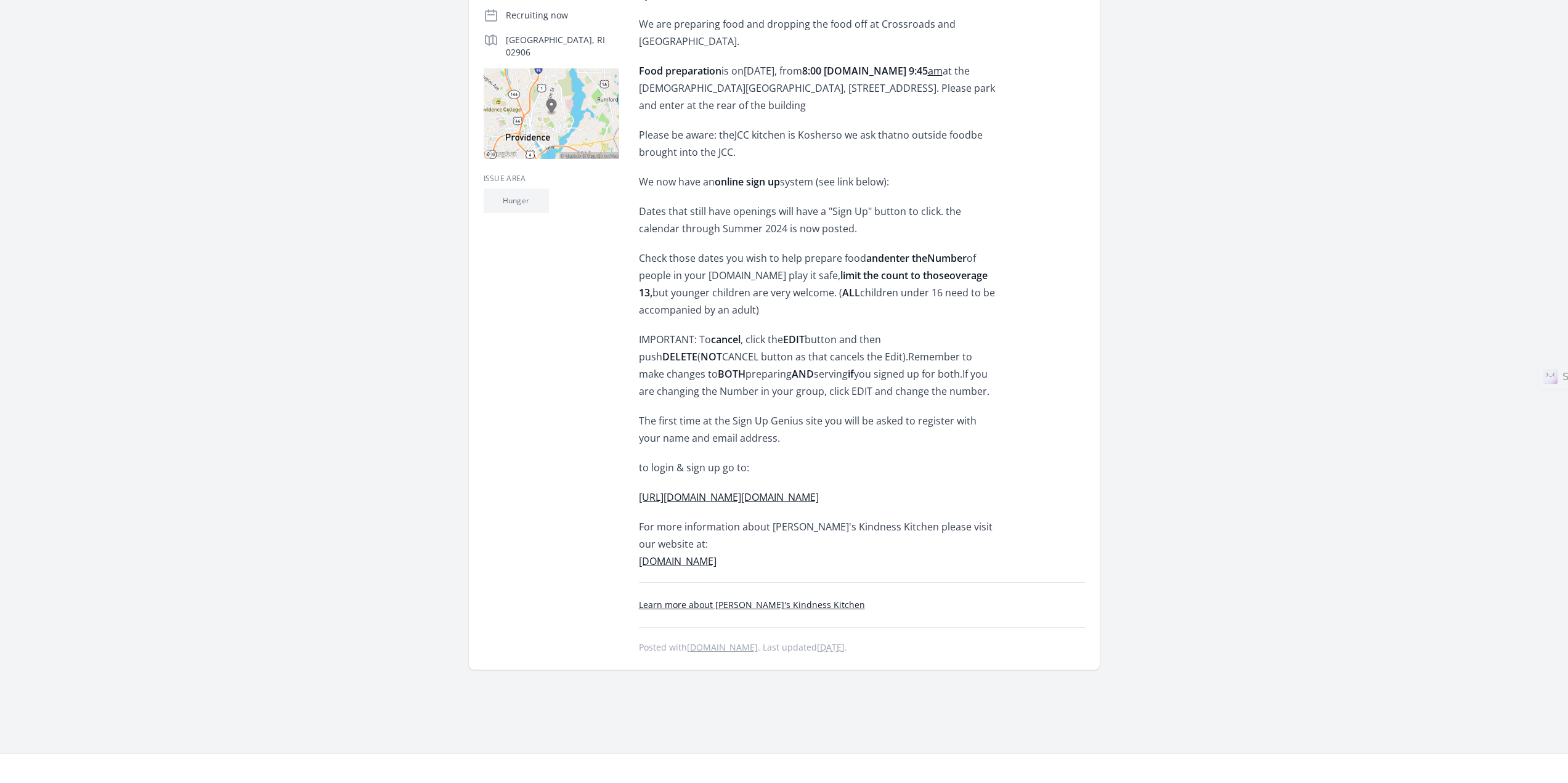
scroll to position [308, 0]
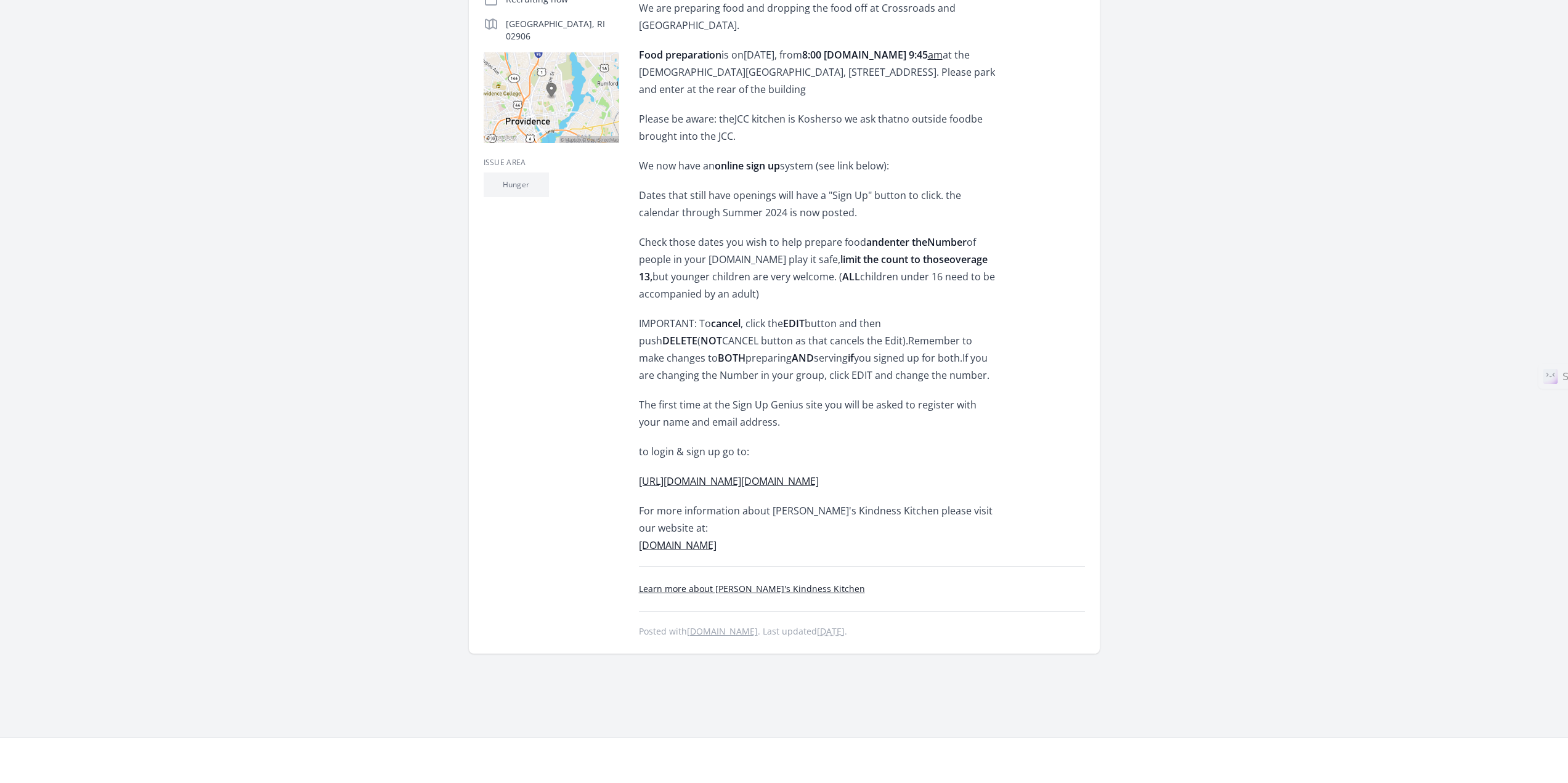
click at [771, 583] on link "Learn more about Judy's Kindness Kitchen" at bounding box center [752, 589] width 226 height 12
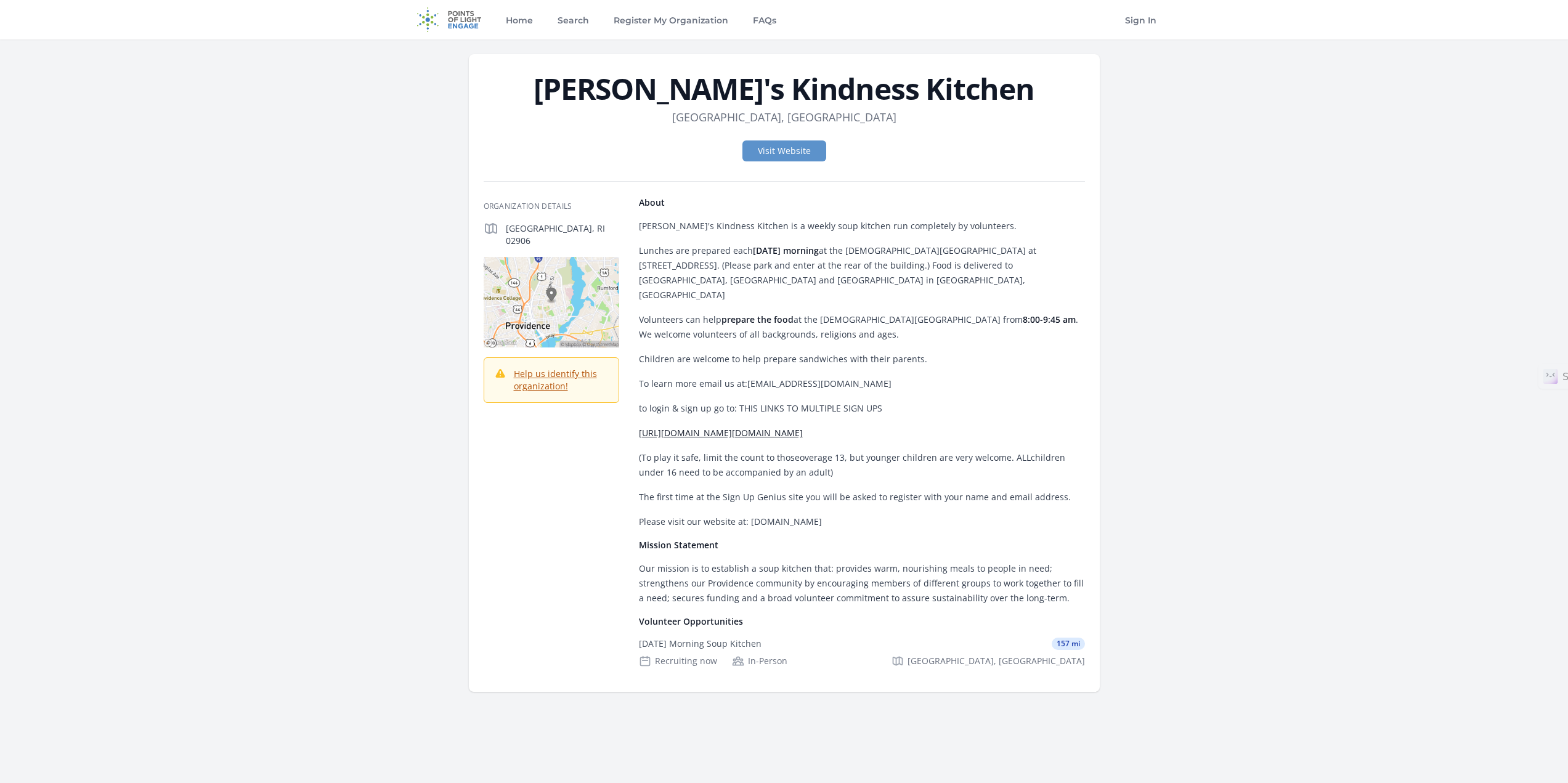
click at [802, 431] on link "[URL][DOMAIN_NAME][DOMAIN_NAME]" at bounding box center [721, 433] width 164 height 12
